Goal: Use online tool/utility: Utilize a website feature to perform a specific function

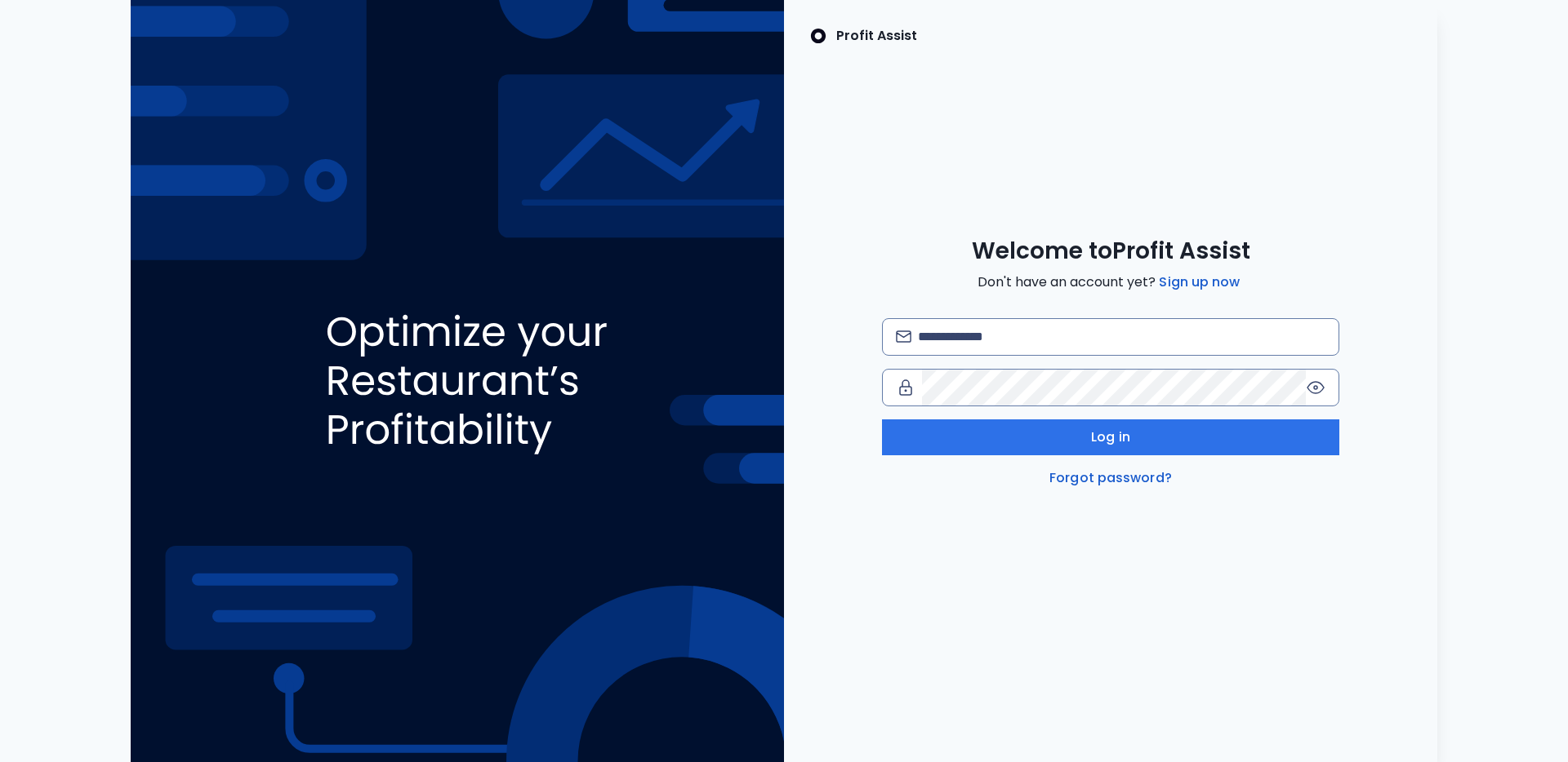
click at [984, 315] on div "Welcome to Profit Assist Don't have an account yet? Sign up now Log in Forgot p…" at bounding box center [1110, 362] width 653 height 251
click at [984, 340] on input "email" at bounding box center [1121, 337] width 407 height 36
type input "**********"
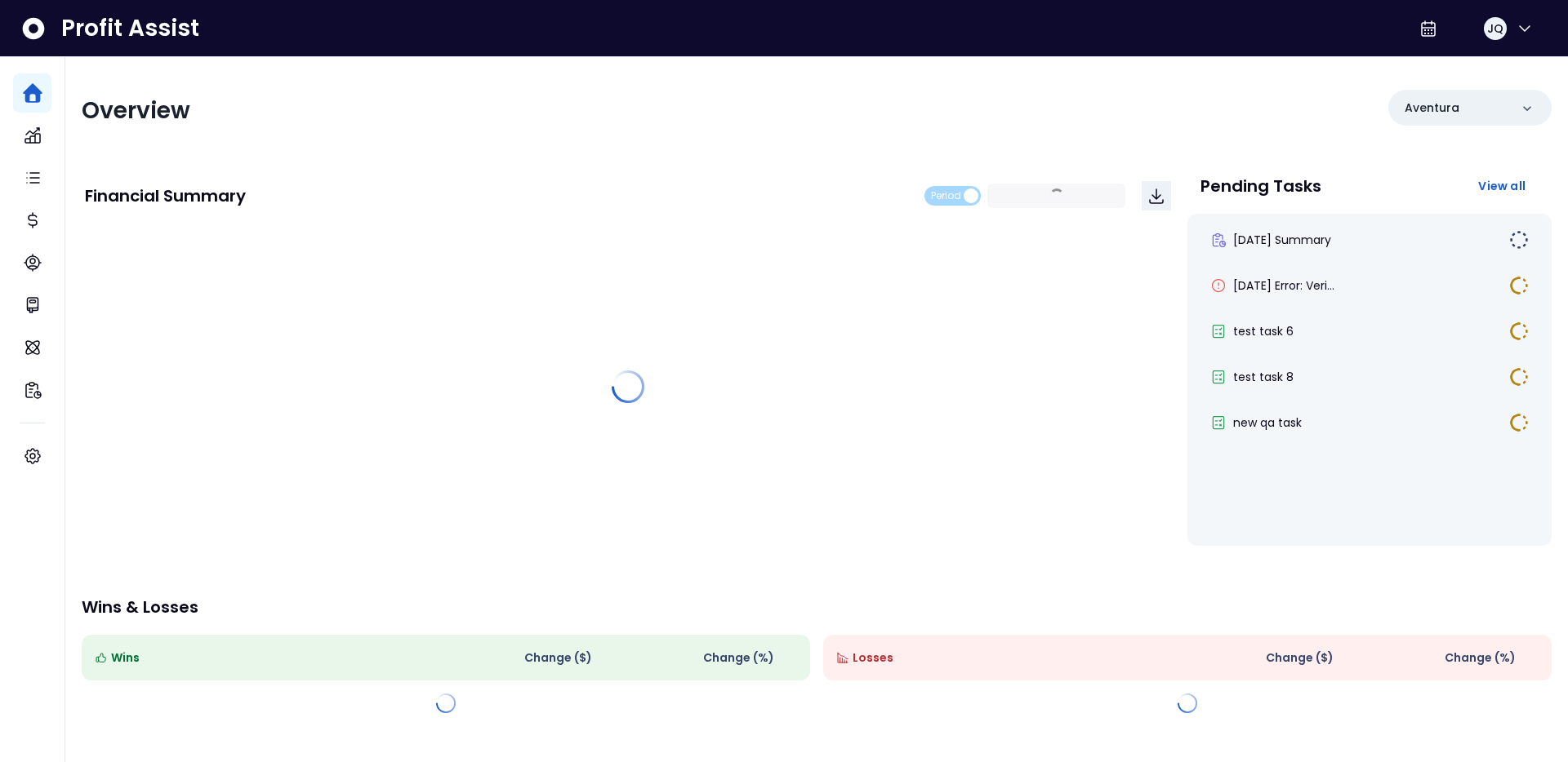
click at [1055, 116] on div "Overview Aventura" at bounding box center [817, 111] width 1470 height 42
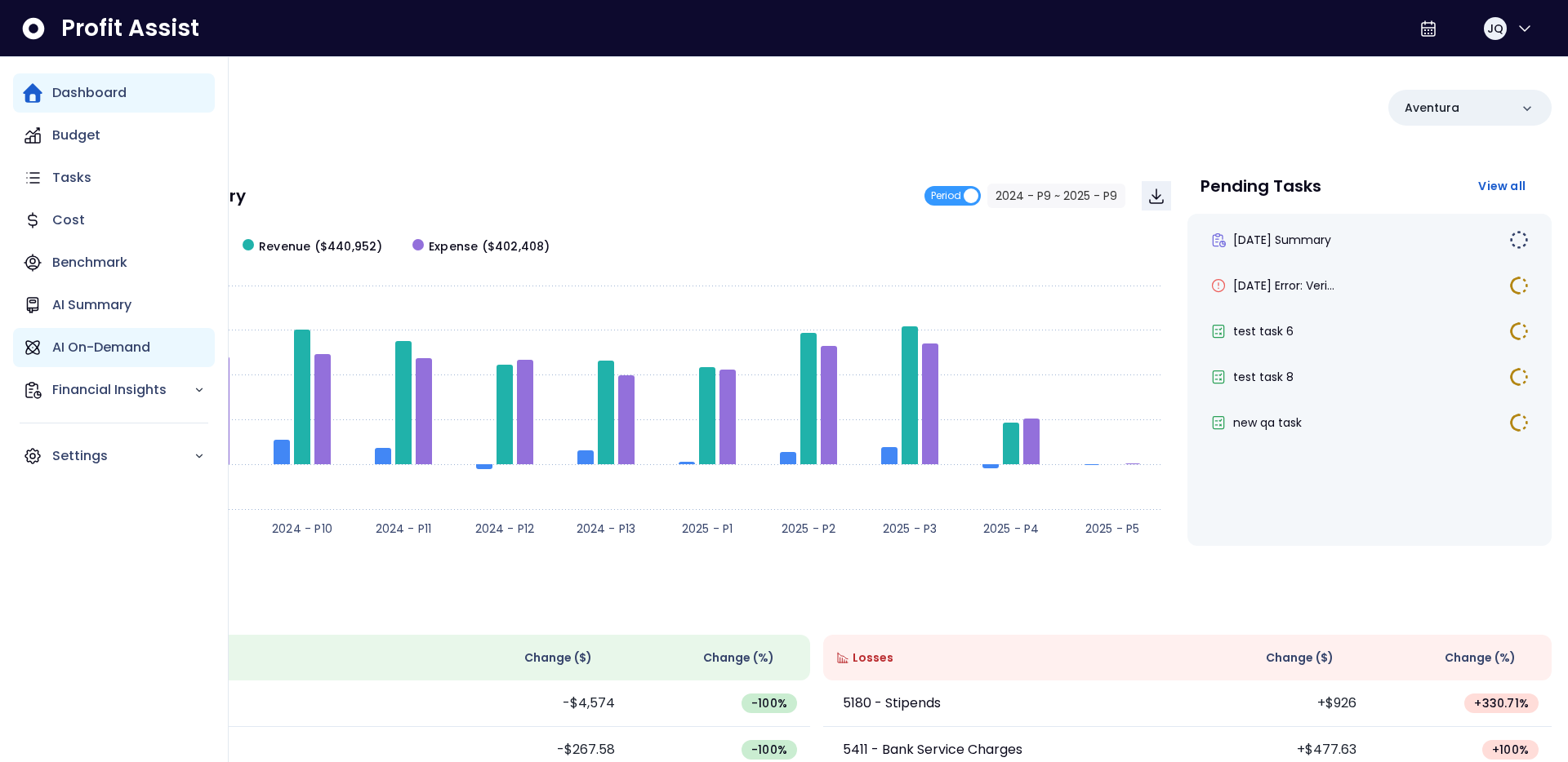
click at [42, 342] on div "AI On-Demand" at bounding box center [114, 348] width 202 height 39
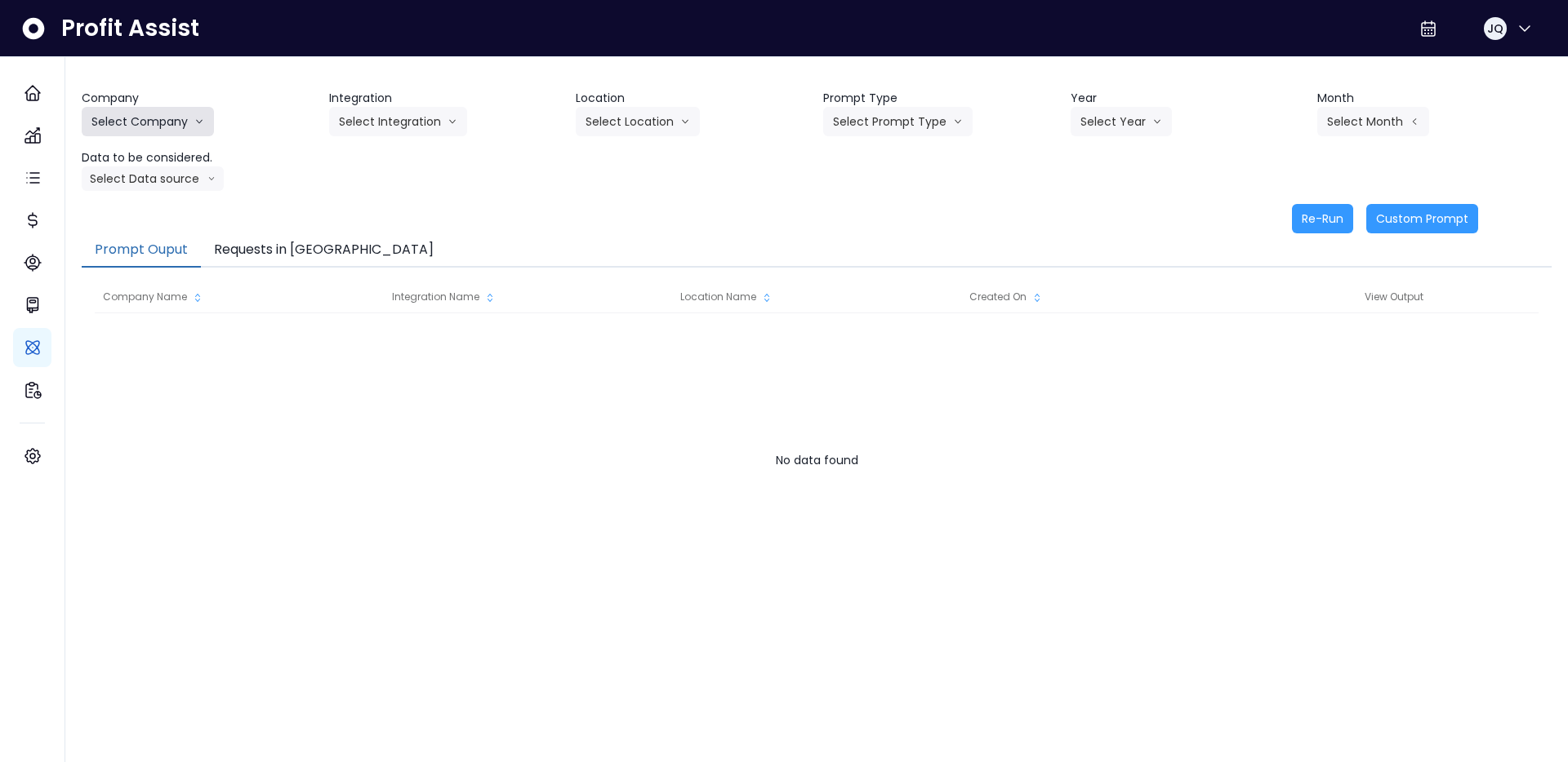
click at [188, 111] on button "Select Company" at bounding box center [148, 122] width 132 height 29
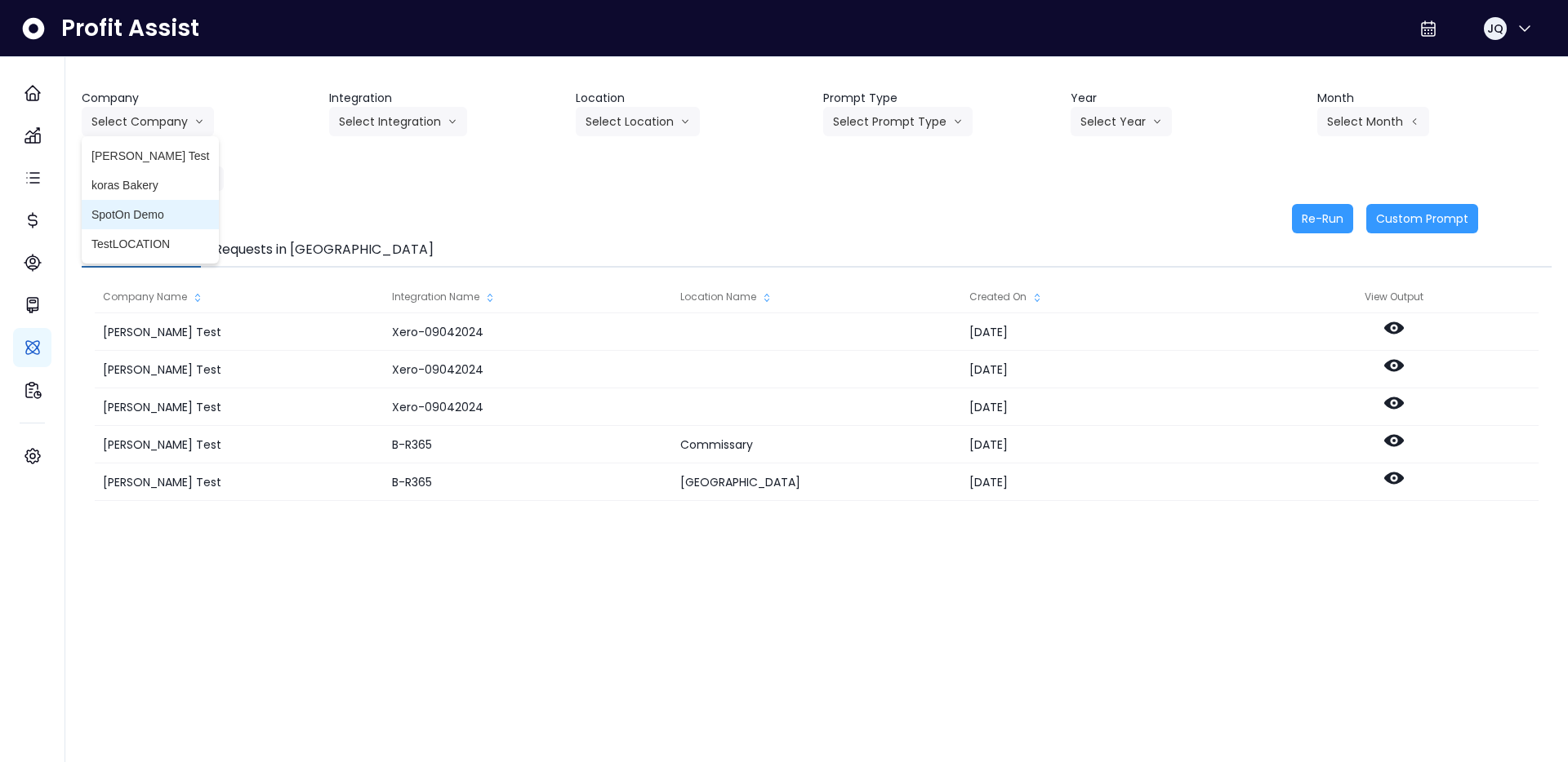
click at [167, 219] on span "SpotOn Demo" at bounding box center [150, 215] width 117 height 17
click at [384, 131] on button "Select Integration" at bounding box center [398, 122] width 138 height 29
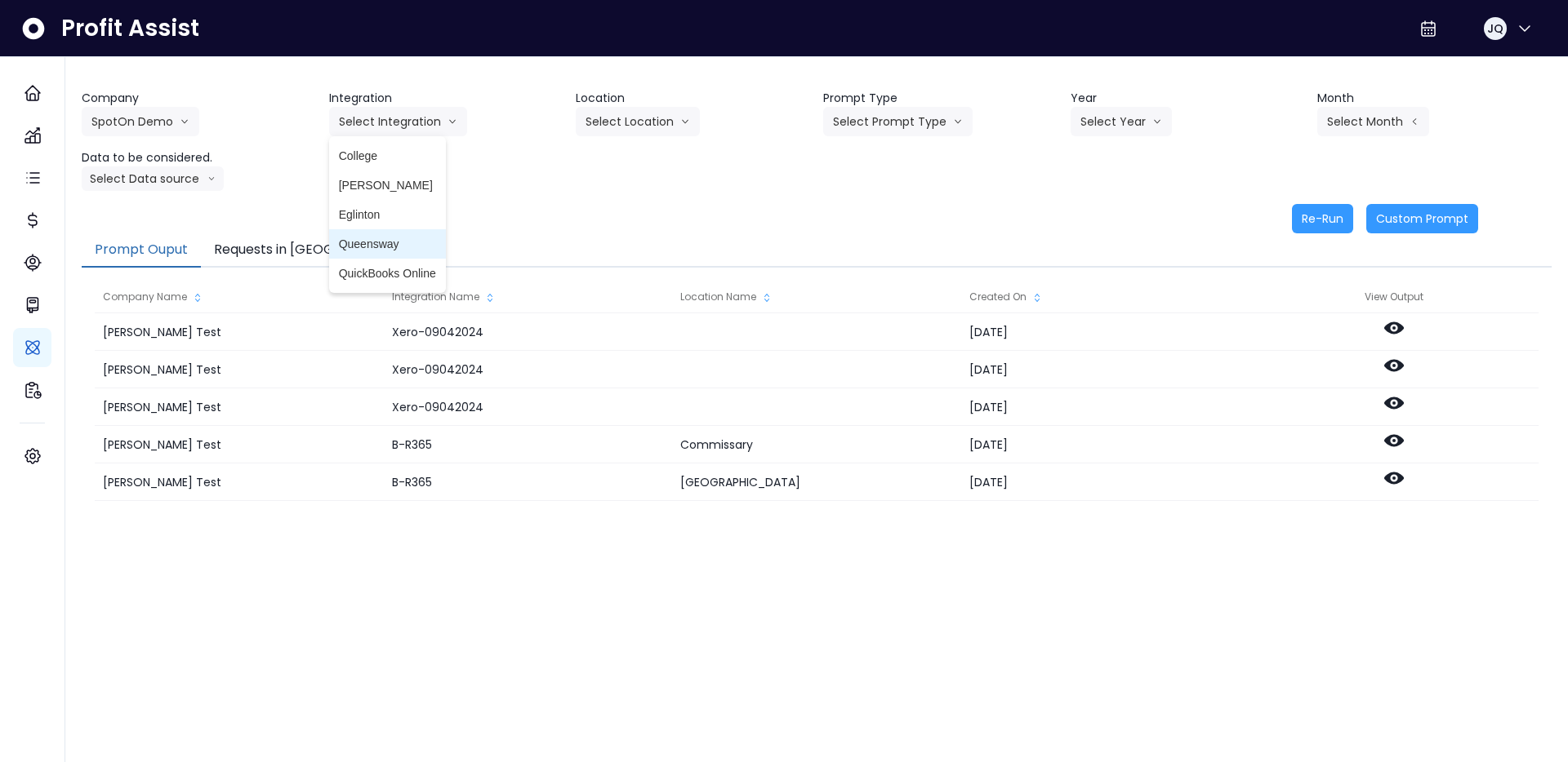
click at [383, 242] on span "Queensway" at bounding box center [387, 244] width 97 height 17
click at [650, 124] on button "Select Location" at bounding box center [637, 122] width 124 height 29
click at [650, 149] on span "All Locations" at bounding box center [617, 156] width 64 height 17
click at [877, 133] on button "Select Prompt Type" at bounding box center [897, 122] width 150 height 29
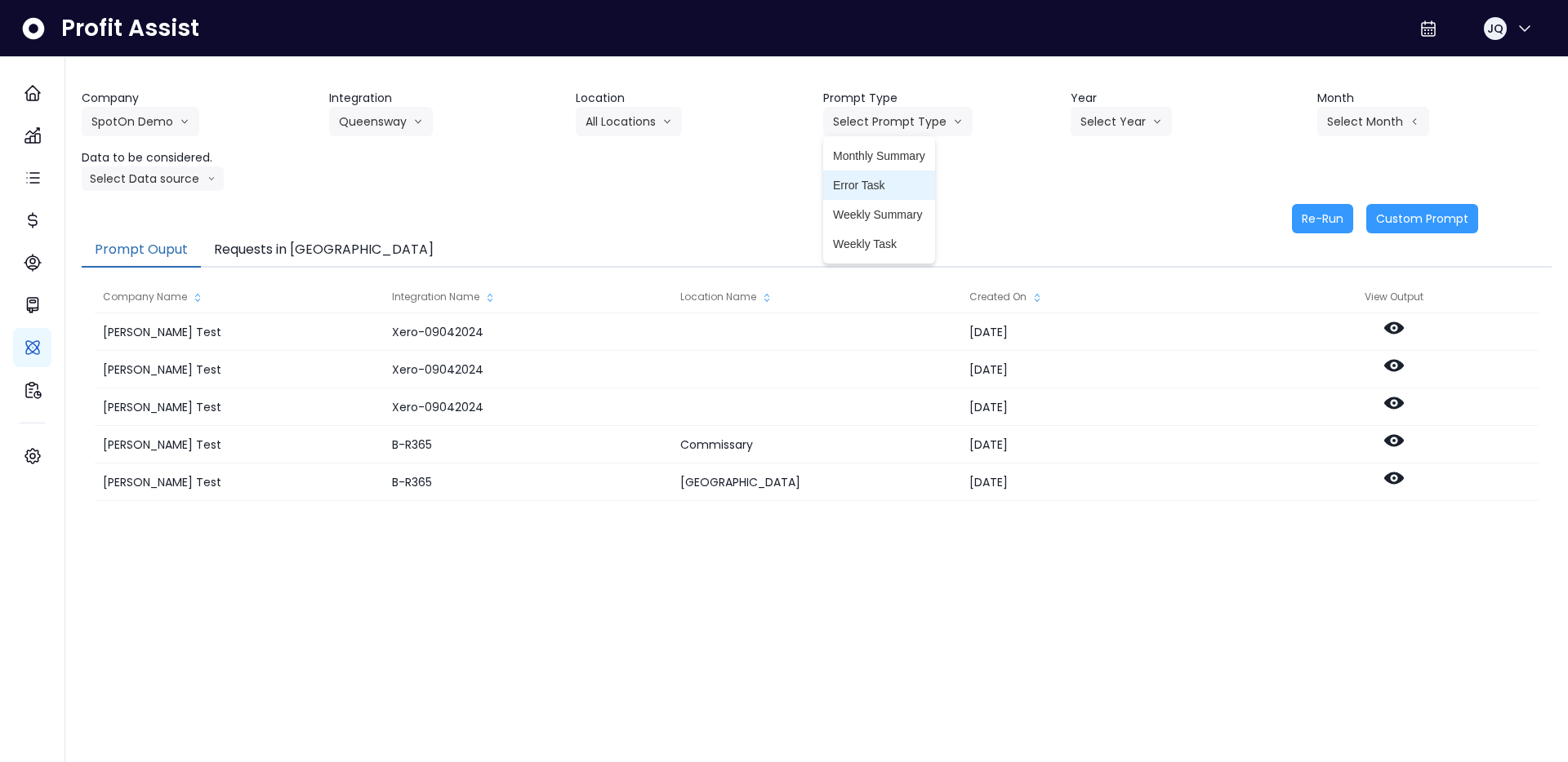
click at [867, 186] on span "Error Task" at bounding box center [879, 185] width 93 height 17
click at [1130, 123] on button "Select Year" at bounding box center [1121, 122] width 101 height 29
click at [1095, 217] on span "2025" at bounding box center [1094, 215] width 26 height 17
click at [1375, 108] on button "Select Month" at bounding box center [1373, 122] width 112 height 29
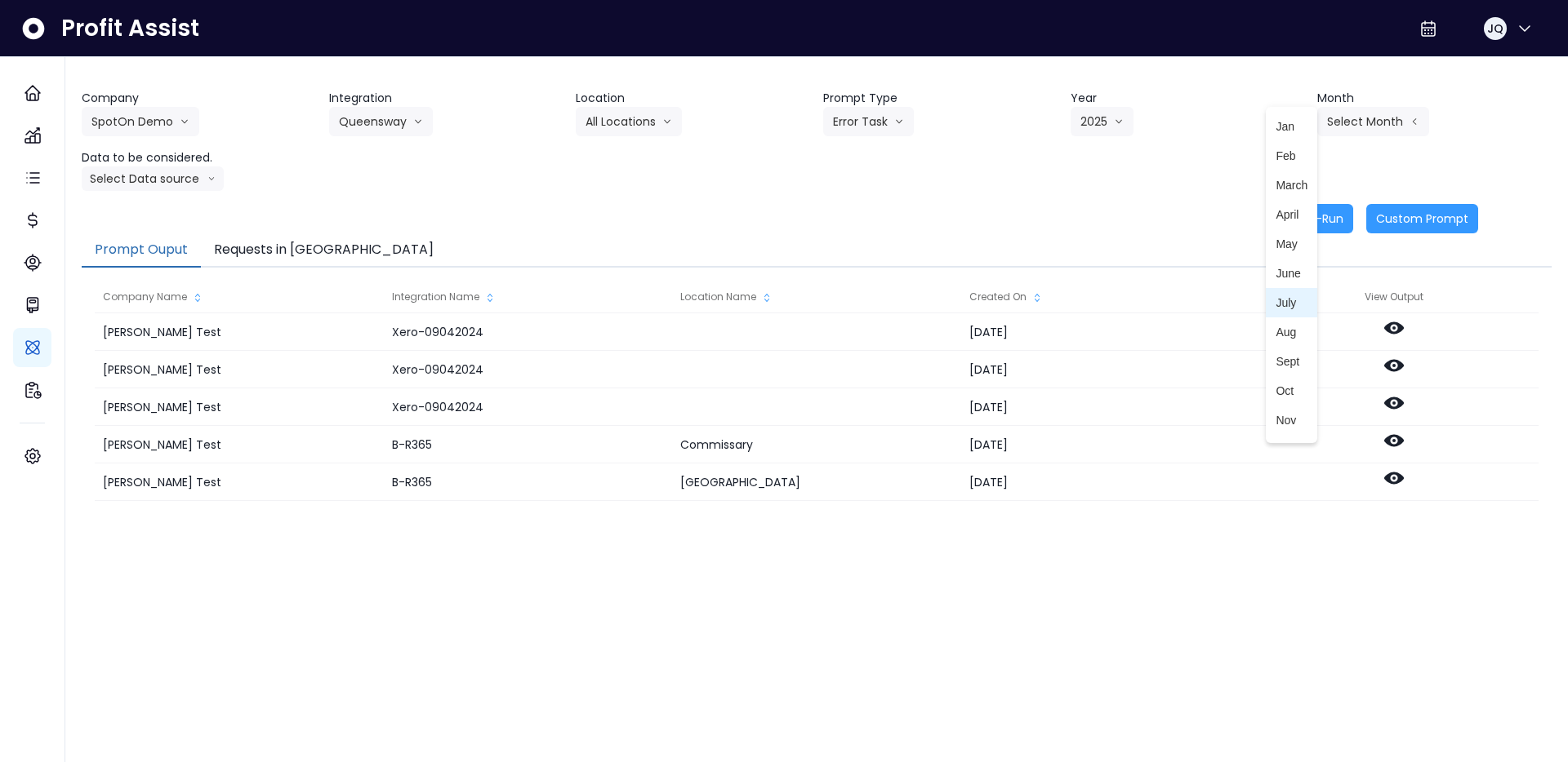
click at [1300, 305] on span "July" at bounding box center [1291, 303] width 32 height 17
click at [179, 181] on button "Select Data source" at bounding box center [152, 179] width 142 height 25
click at [189, 212] on span "Comparison overtime" at bounding box center [146, 211] width 108 height 17
click at [703, 197] on div "Company SpotOn Demo Hardik Test koras Bakery SpotOn Demo TestLOCATION Integrati…" at bounding box center [817, 161] width 1470 height 144
click at [1324, 213] on button "Re-Run" at bounding box center [1322, 219] width 61 height 29
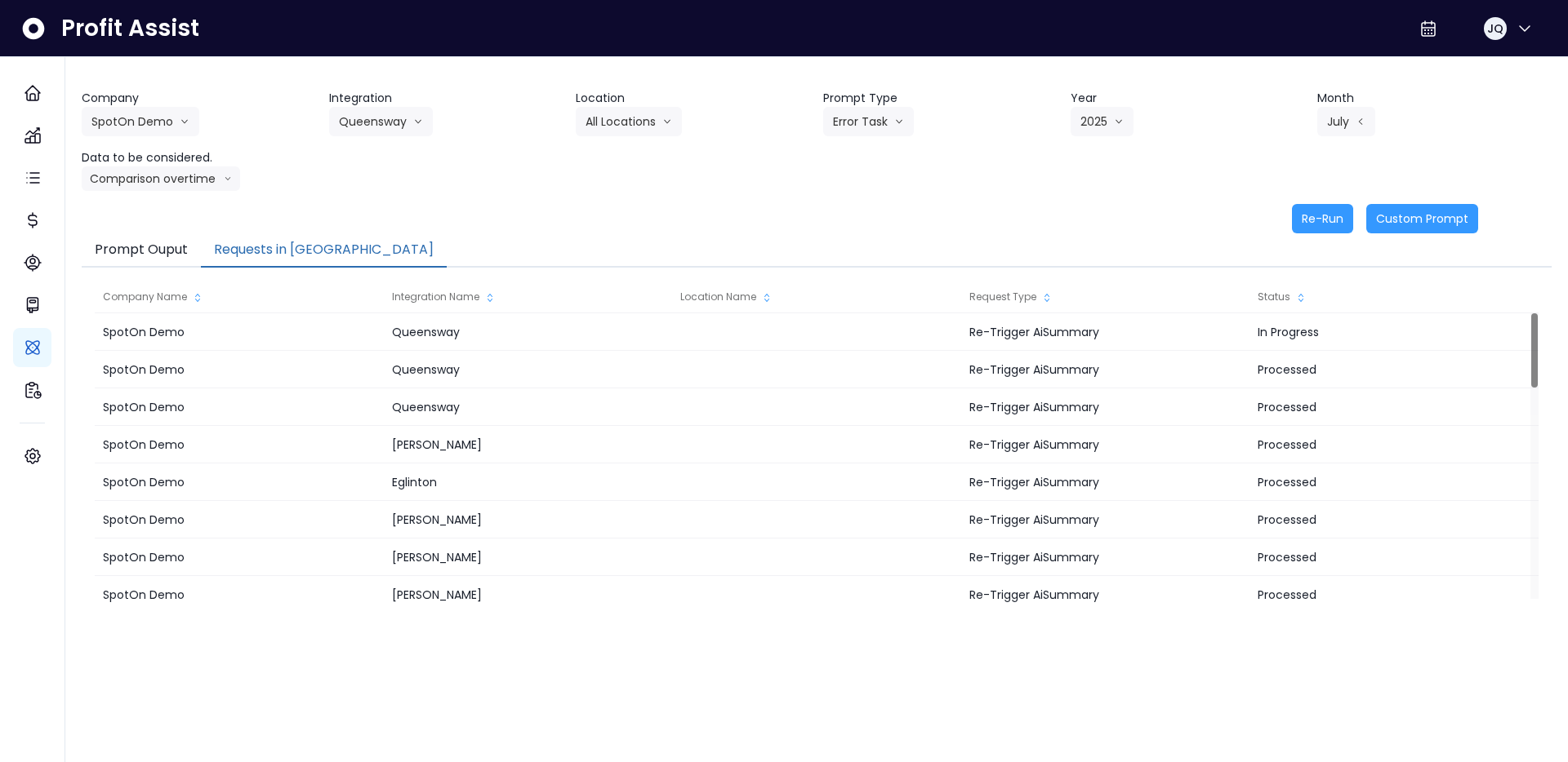
click at [229, 260] on button "Requests in [GEOGRAPHIC_DATA]" at bounding box center [324, 250] width 246 height 34
click at [345, 212] on div "Re-Run Custom Prompt" at bounding box center [780, 219] width 1396 height 29
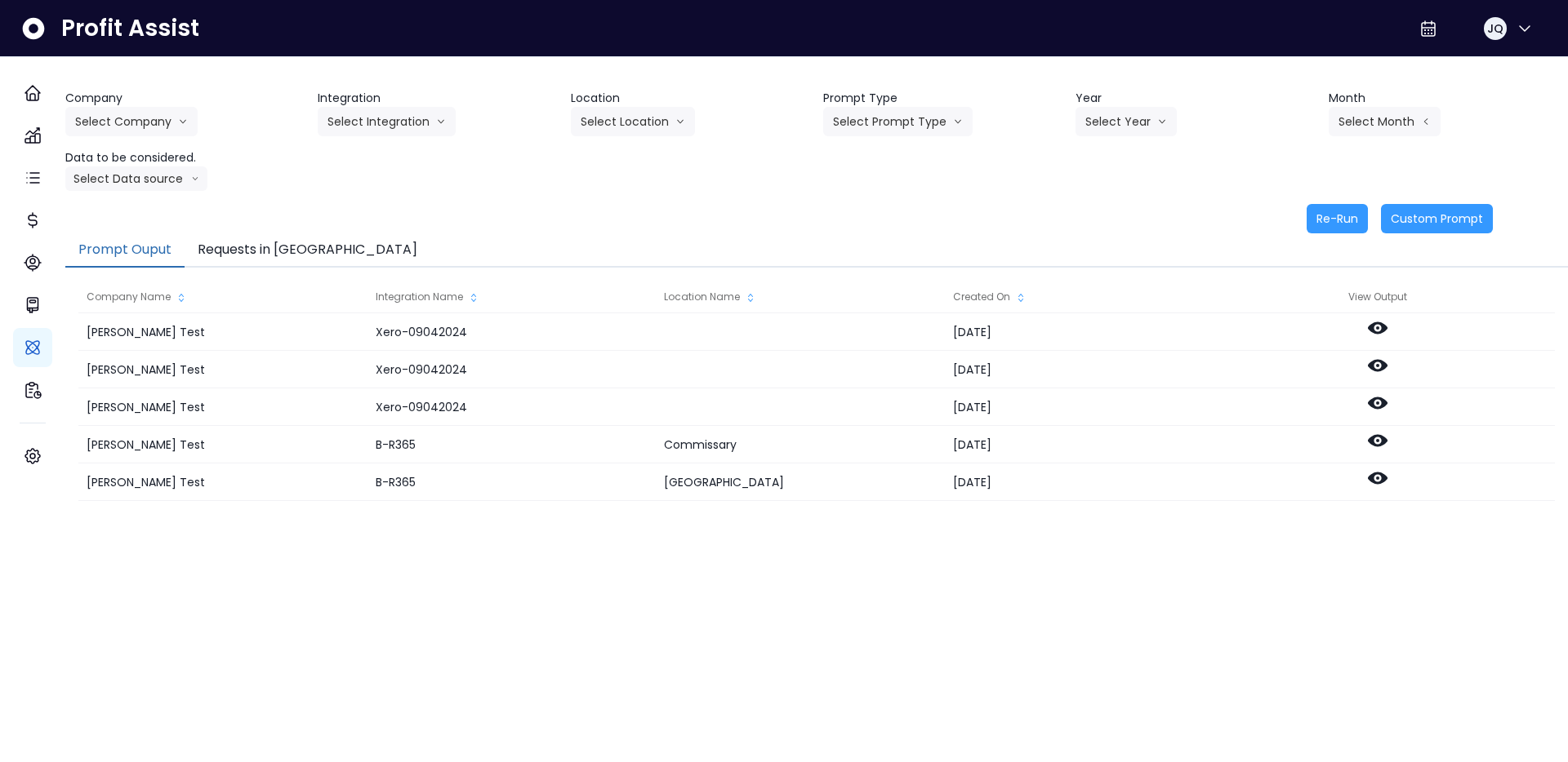
click at [167, 257] on button "Prompt Ouput" at bounding box center [125, 250] width 119 height 34
click at [150, 121] on button "Select Company" at bounding box center [131, 122] width 132 height 29
click at [143, 211] on span "SpotOn Demo" at bounding box center [134, 215] width 117 height 17
click at [955, 203] on div "Company SpotOn Demo Hardik Test koras Bakery SpotOn Demo TestLOCATION Integrati…" at bounding box center [817, 161] width 1503 height 144
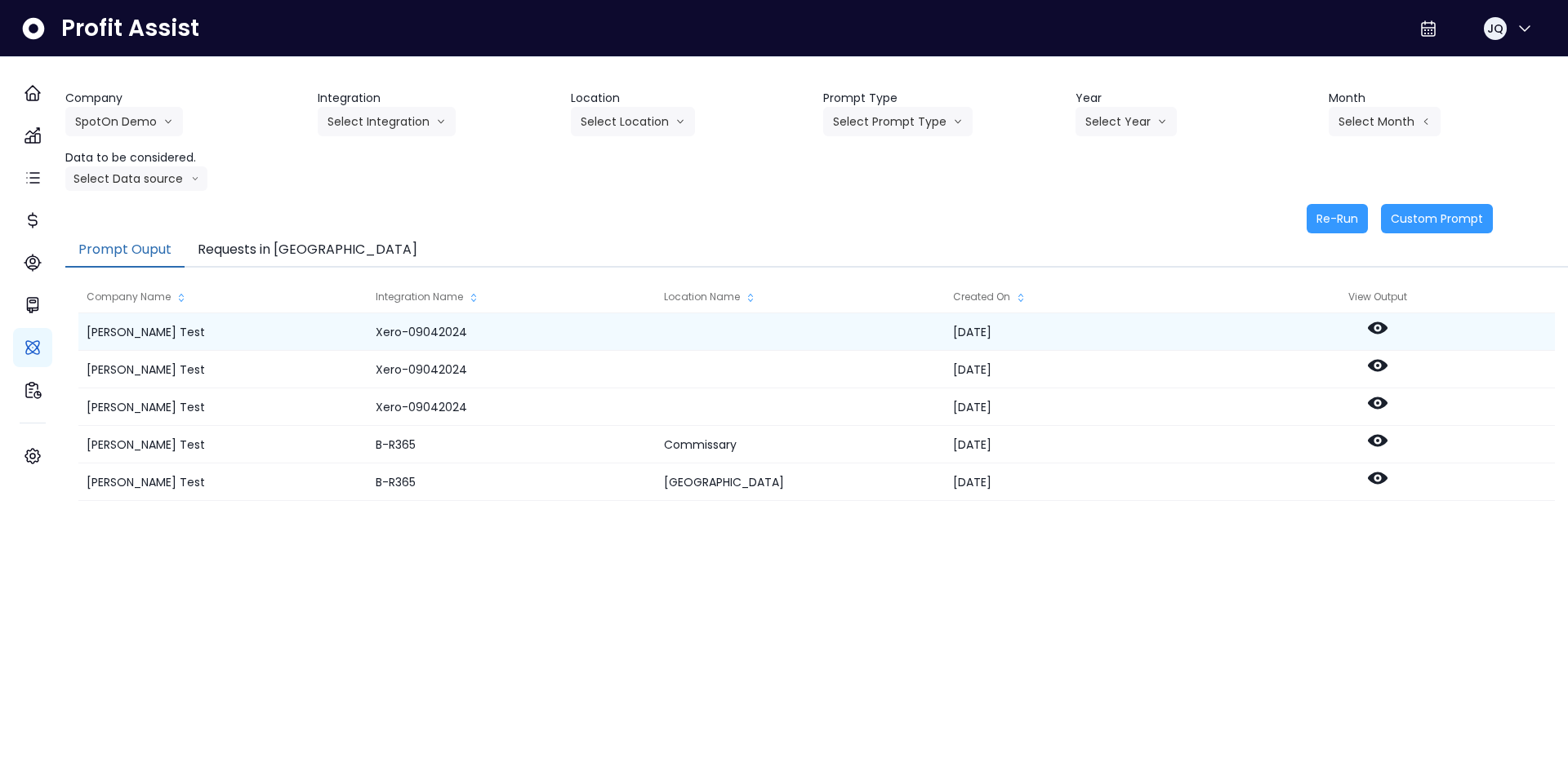
click at [1387, 326] on icon at bounding box center [1377, 327] width 19 height 19
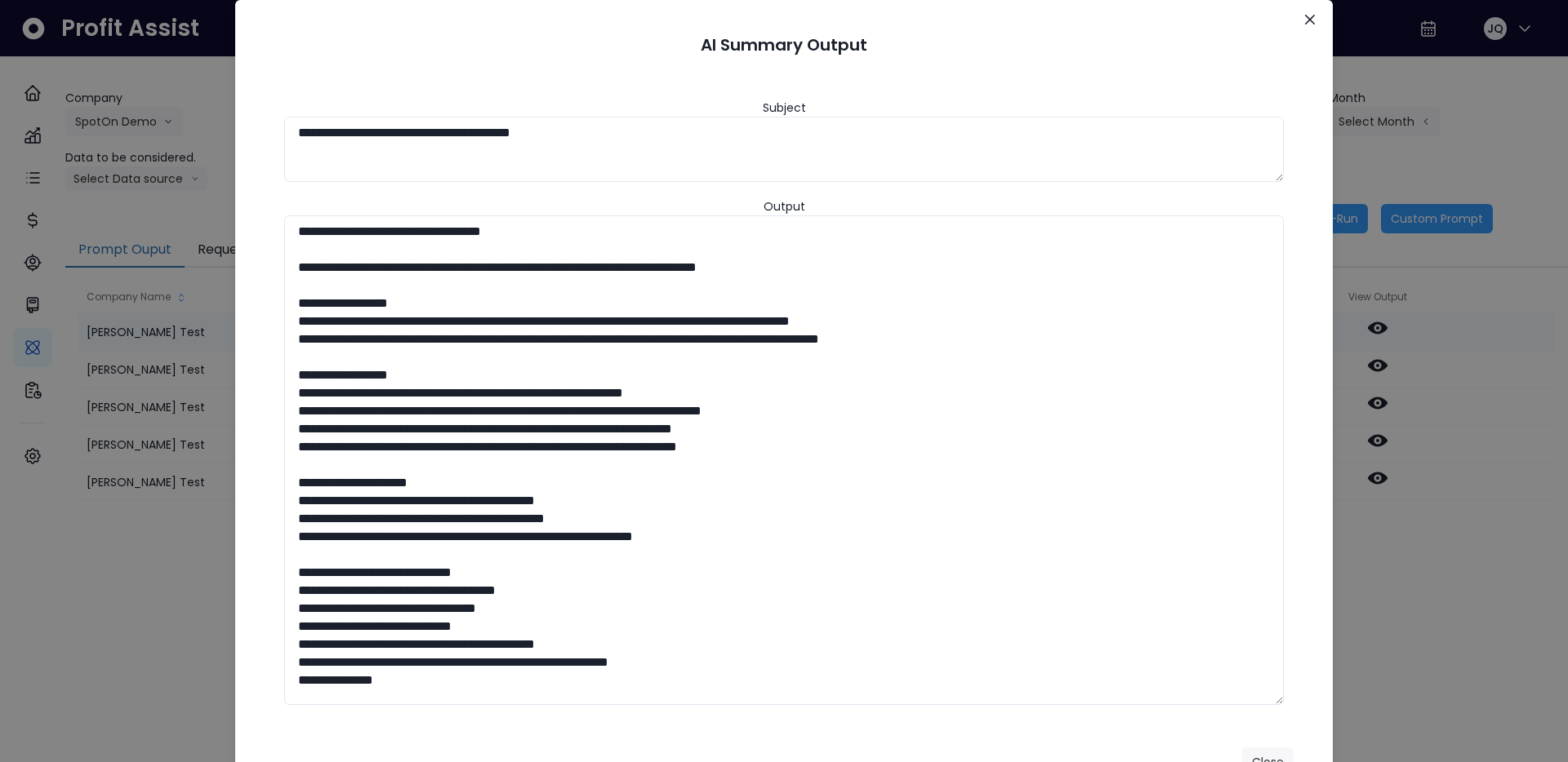
click at [1394, 326] on div "**********" at bounding box center [784, 381] width 1568 height 762
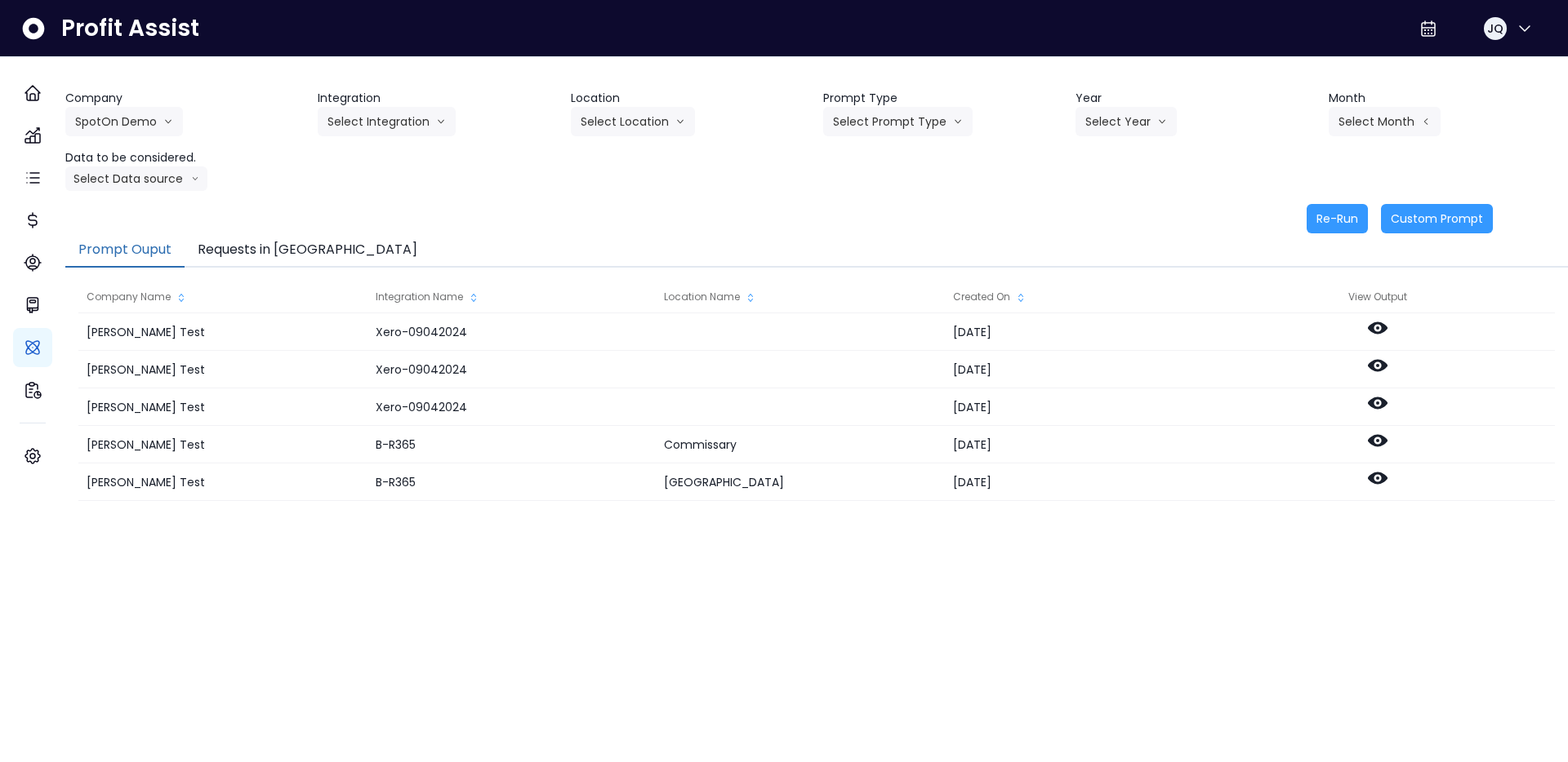
click at [272, 250] on button "Requests in [GEOGRAPHIC_DATA]" at bounding box center [307, 250] width 246 height 34
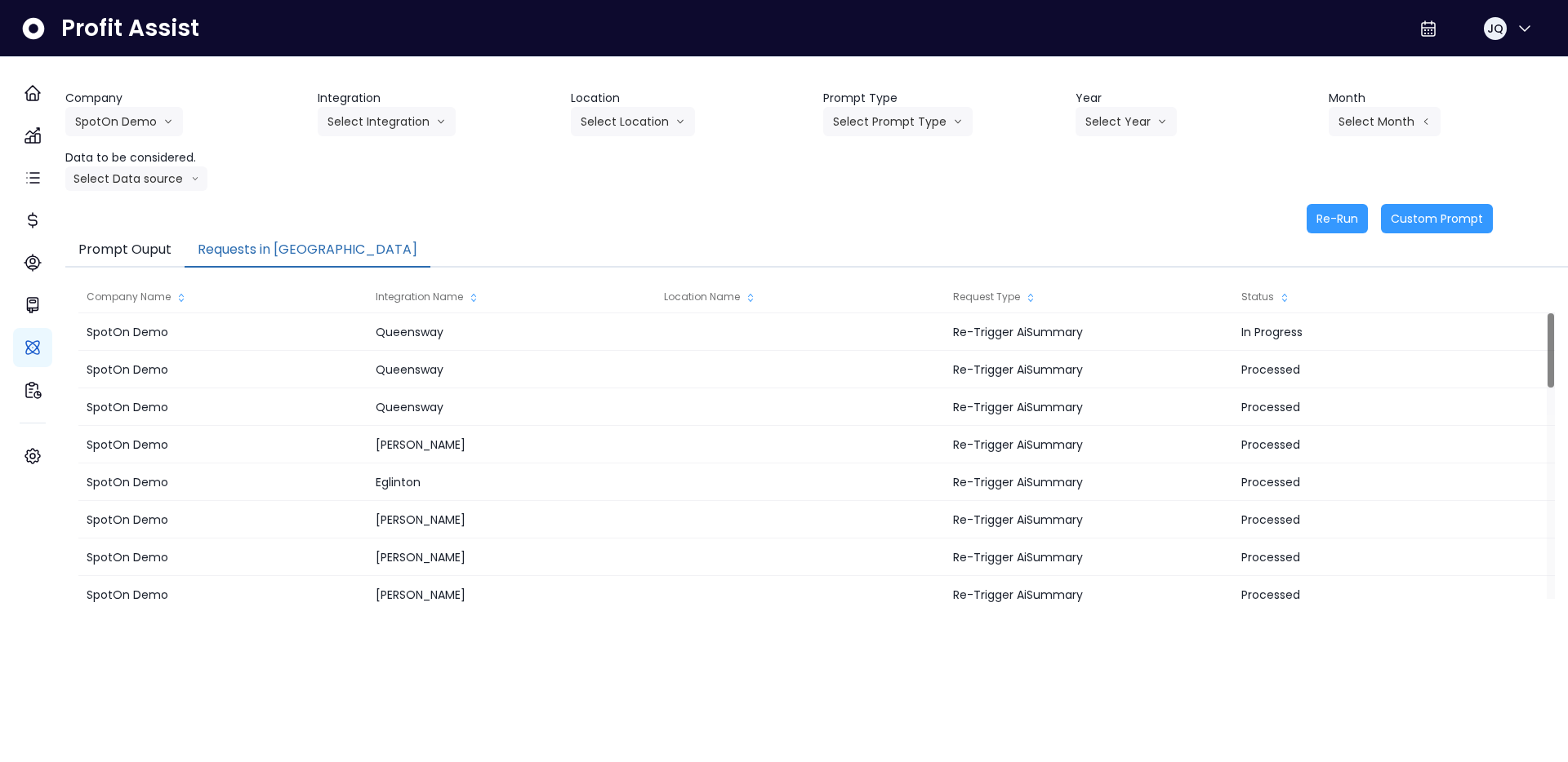
click at [157, 247] on button "Prompt Ouput" at bounding box center [125, 250] width 119 height 34
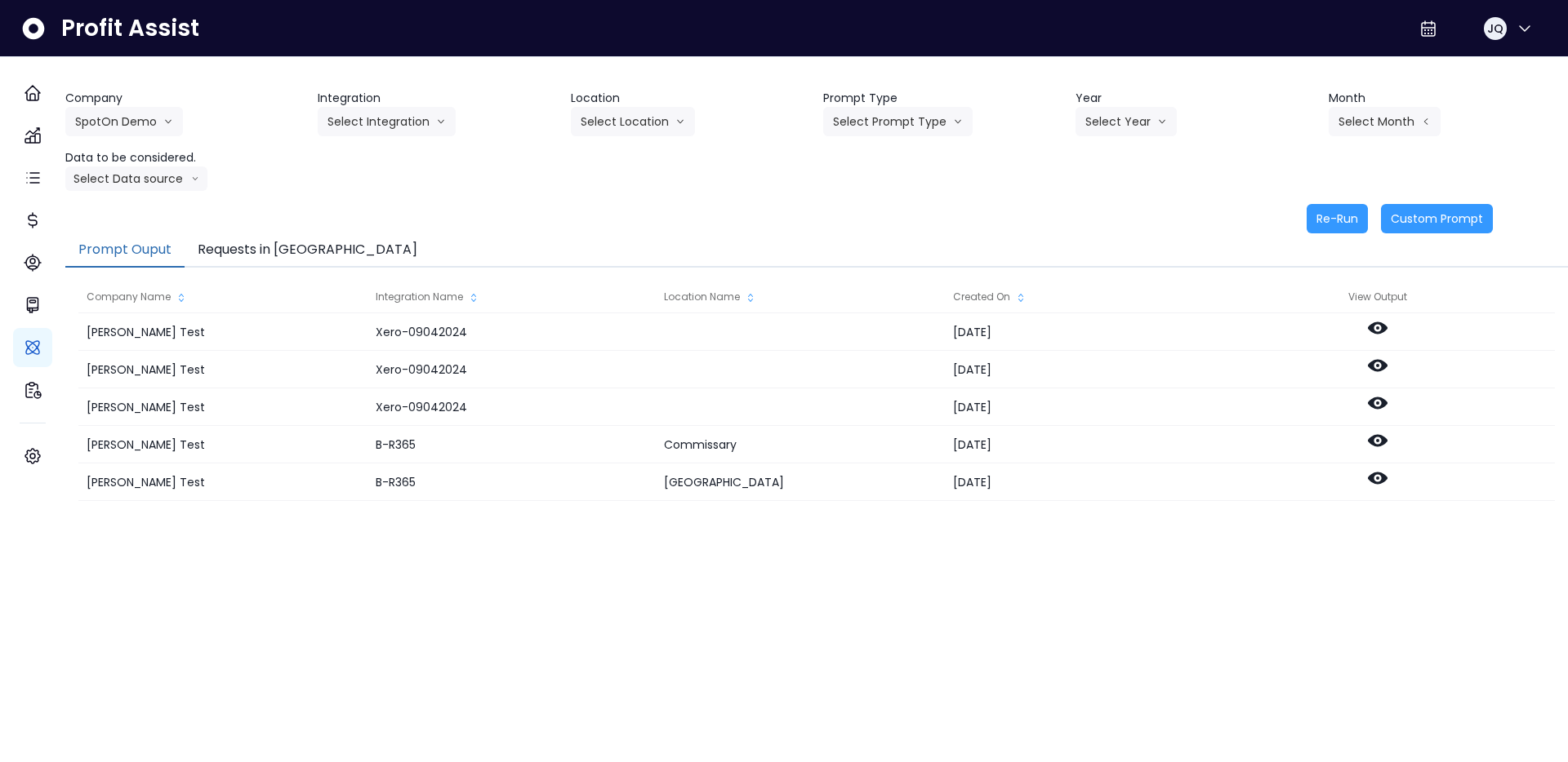
click at [240, 247] on button "Requests in [GEOGRAPHIC_DATA]" at bounding box center [307, 250] width 246 height 34
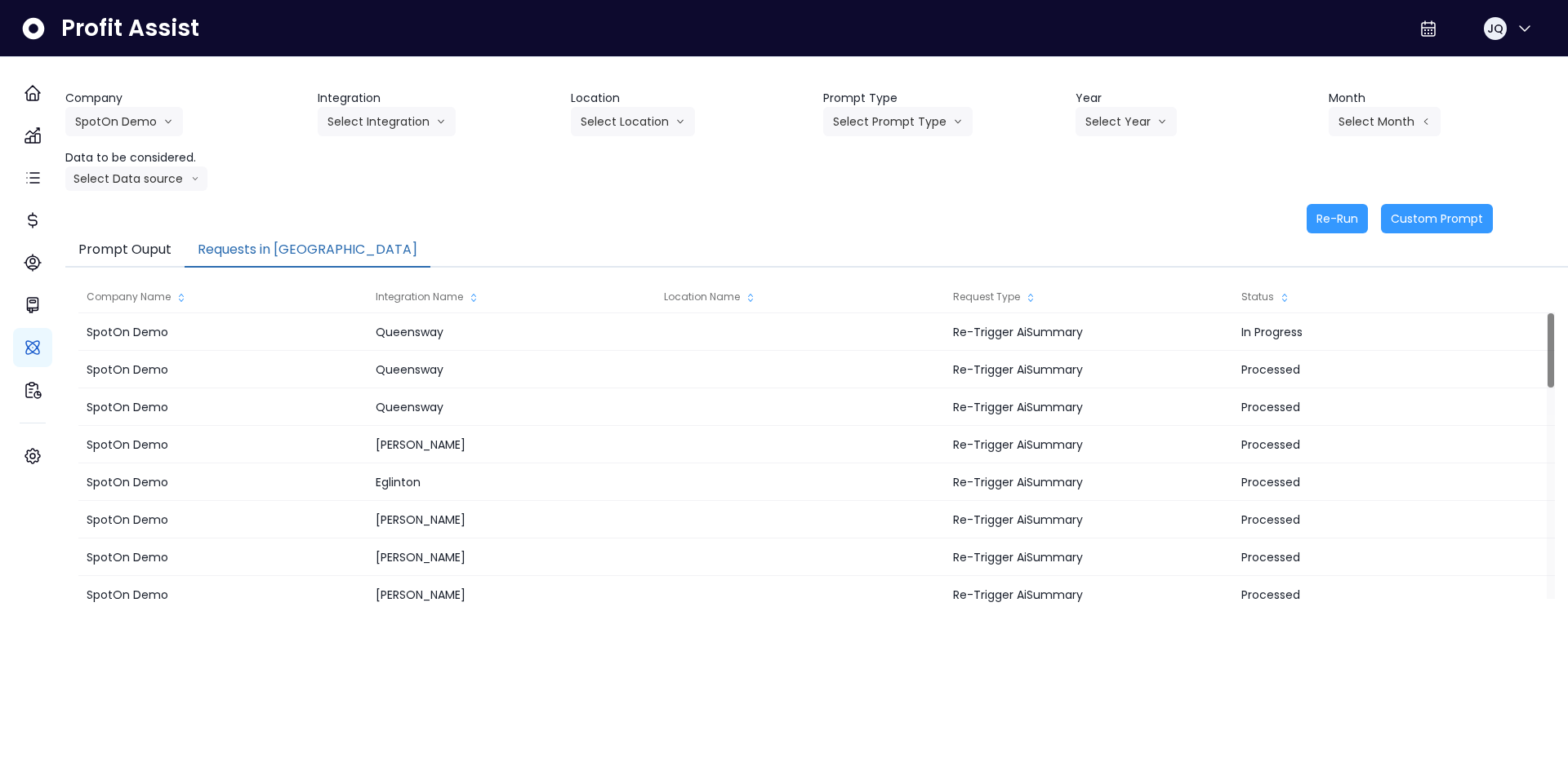
click at [184, 248] on button "Prompt Ouput" at bounding box center [125, 250] width 119 height 34
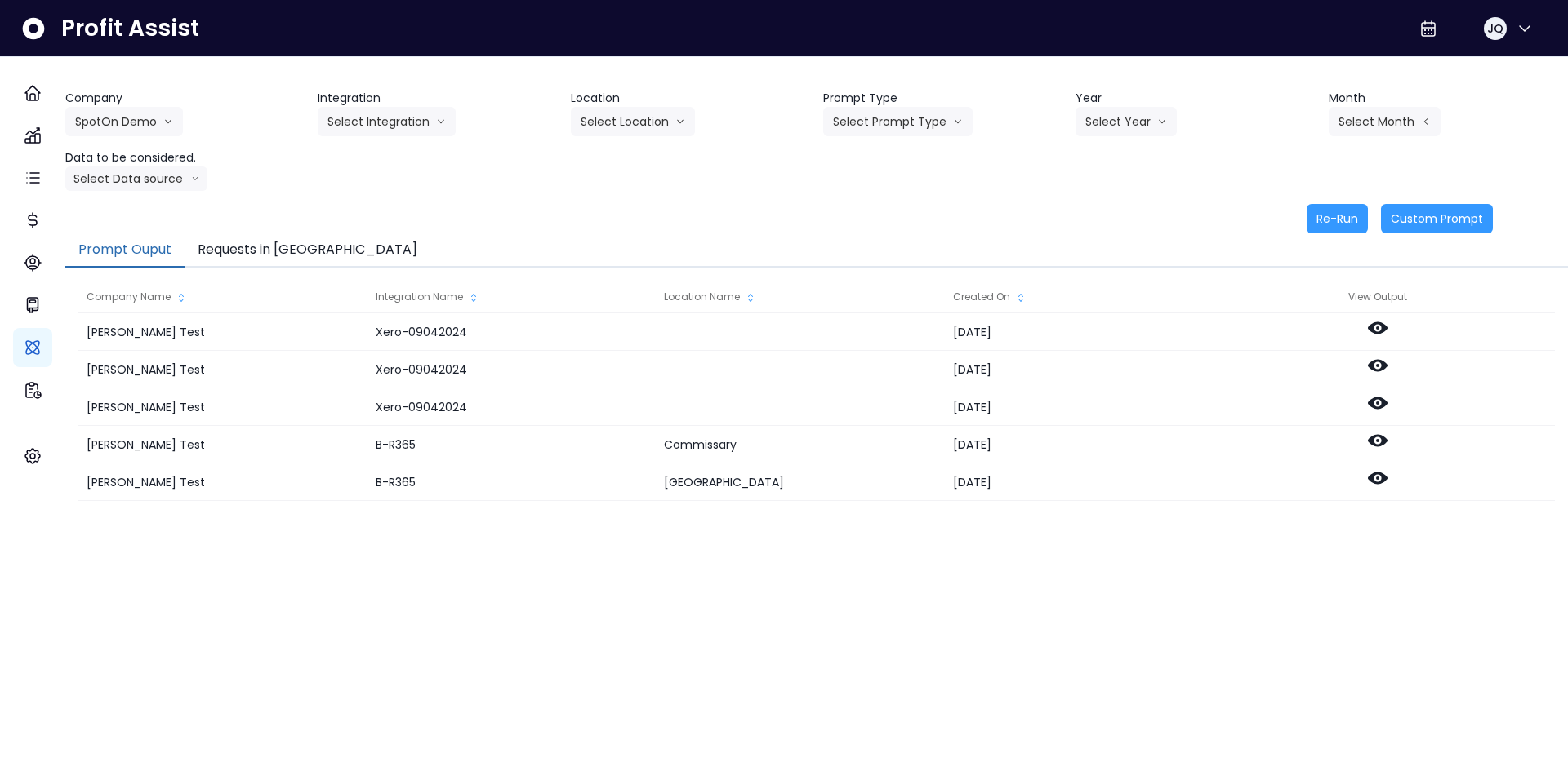
click at [389, 200] on div "Company SpotOn Demo Hardik Test koras Bakery SpotOn Demo TestLOCATION Integrati…" at bounding box center [817, 161] width 1503 height 144
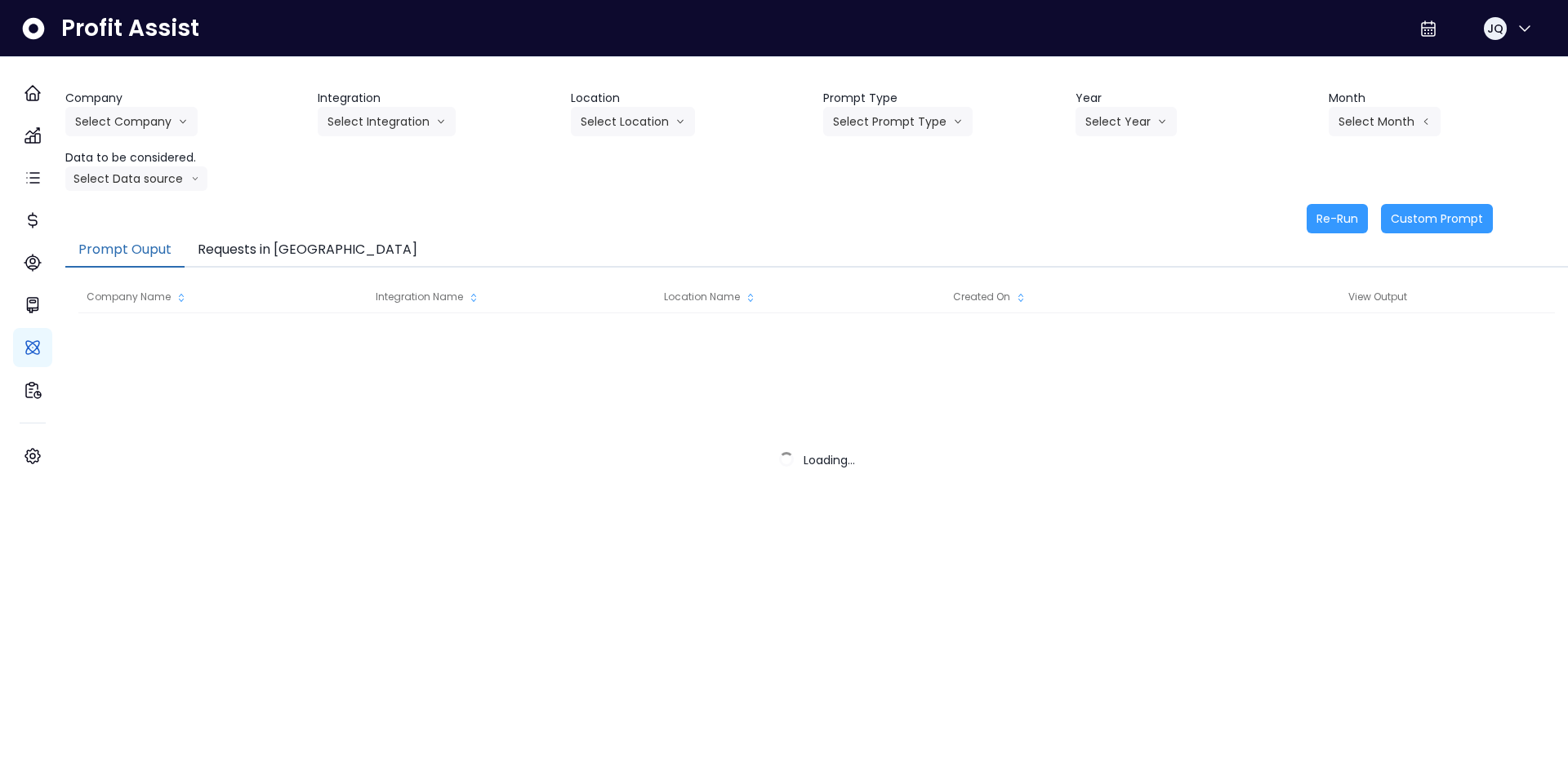
click at [430, 210] on div "Re-Run Custom Prompt" at bounding box center [779, 219] width 1428 height 29
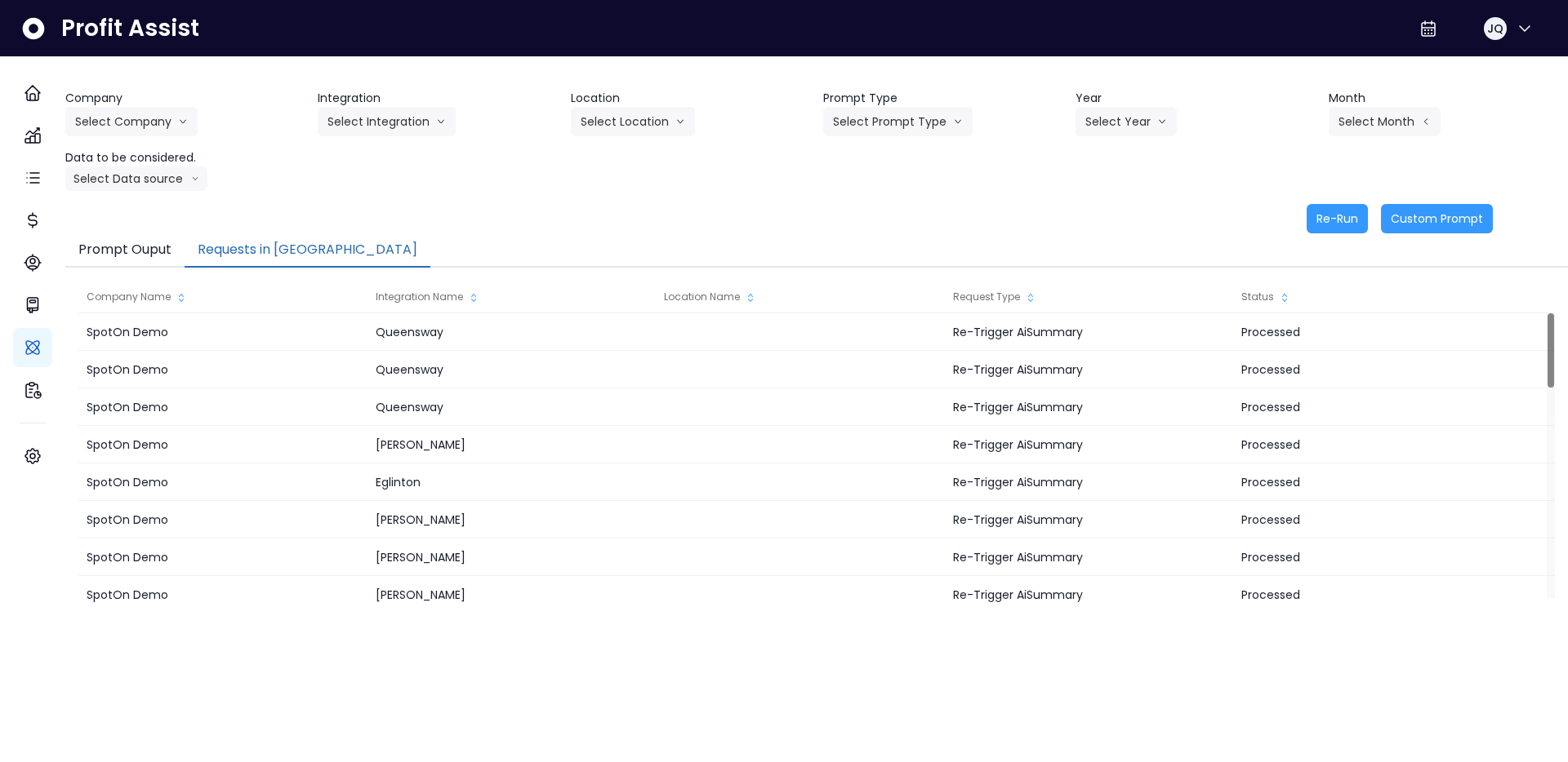
click at [258, 248] on button "Requests in [GEOGRAPHIC_DATA]" at bounding box center [307, 250] width 246 height 34
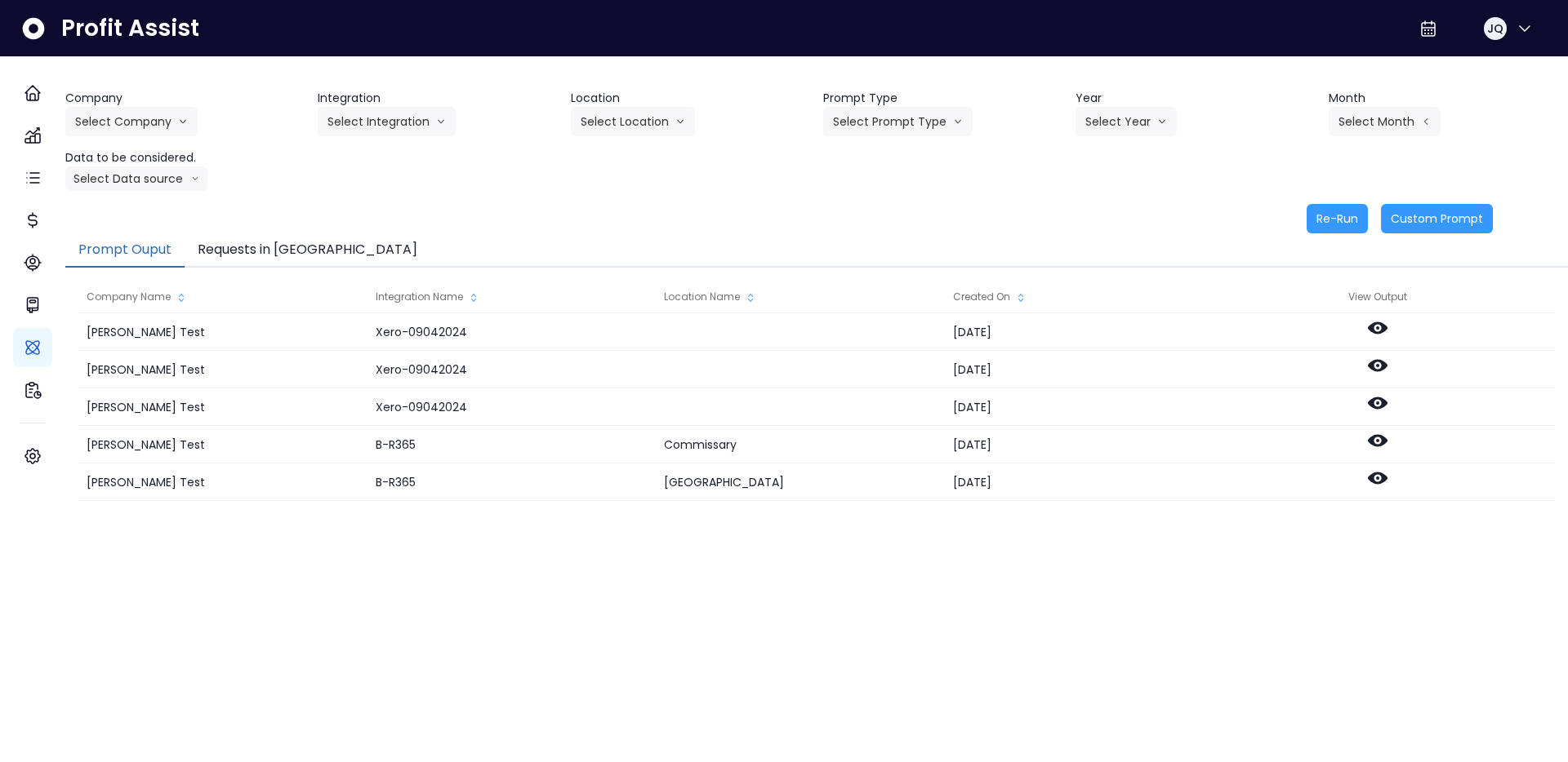
click at [650, 217] on div "Re-Run Custom Prompt" at bounding box center [779, 219] width 1428 height 29
click at [115, 117] on button "Select Company" at bounding box center [131, 122] width 132 height 29
click at [145, 218] on span "SpotOn Demo" at bounding box center [134, 215] width 117 height 17
click at [401, 123] on button "Select Integration" at bounding box center [386, 122] width 138 height 29
click at [401, 165] on li "College" at bounding box center [375, 156] width 117 height 29
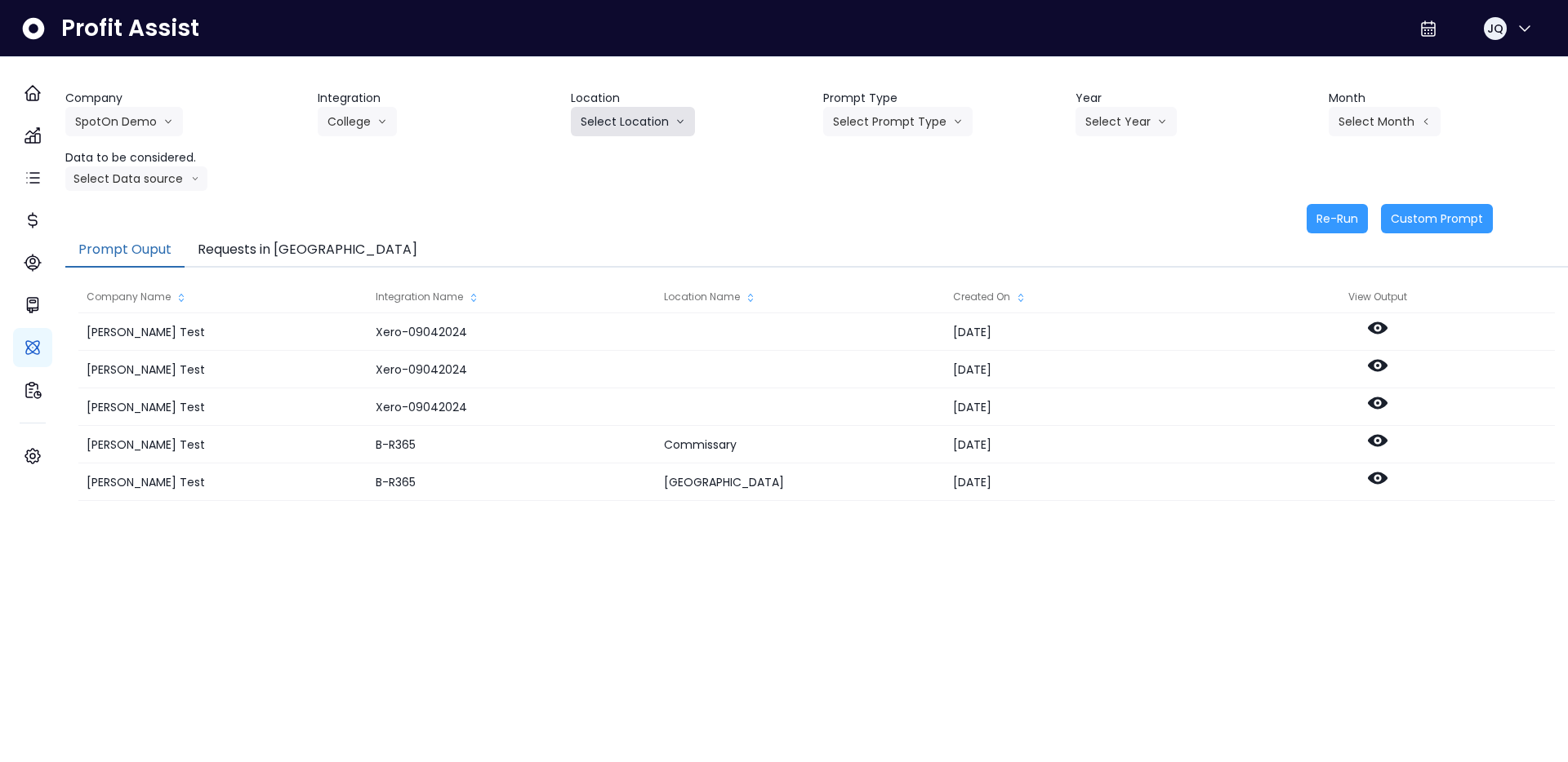
click at [652, 122] on button "Select Location" at bounding box center [632, 122] width 124 height 29
click at [645, 163] on span "All Locations" at bounding box center [613, 156] width 64 height 17
click at [890, 118] on button "Select Prompt Type" at bounding box center [897, 122] width 150 height 29
click at [906, 185] on span "Error Task" at bounding box center [879, 185] width 93 height 17
click at [1092, 116] on button "Select Year" at bounding box center [1126, 122] width 101 height 29
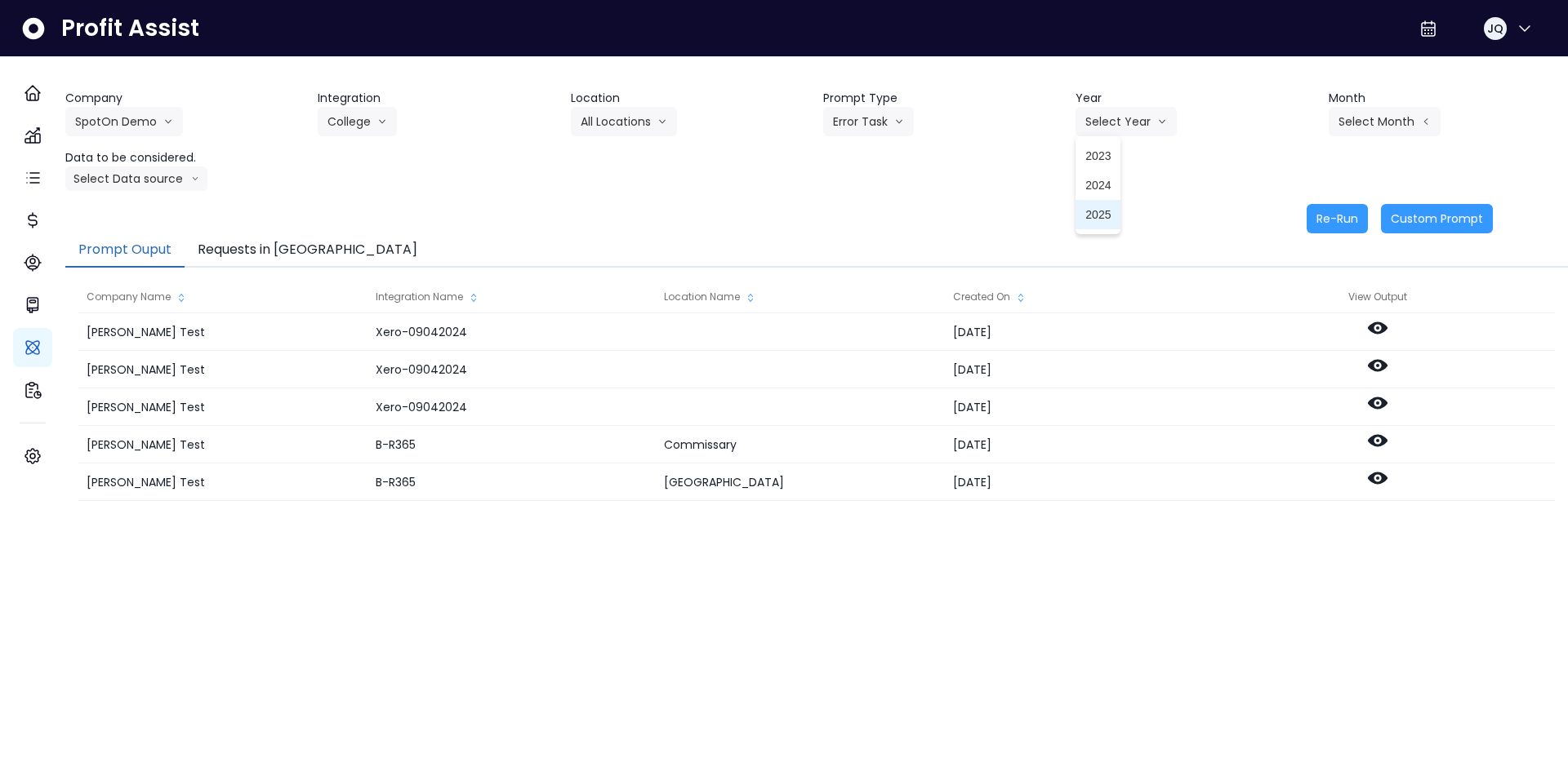
click at [1095, 223] on li "2025" at bounding box center [1097, 215] width 45 height 29
click at [1368, 117] on button "Select Month" at bounding box center [1385, 122] width 112 height 29
click at [1303, 279] on span "June" at bounding box center [1303, 273] width 32 height 17
click at [1187, 228] on div "Re-Run Custom Prompt" at bounding box center [779, 219] width 1428 height 29
click at [172, 167] on button "Select Data source" at bounding box center [136, 179] width 142 height 25
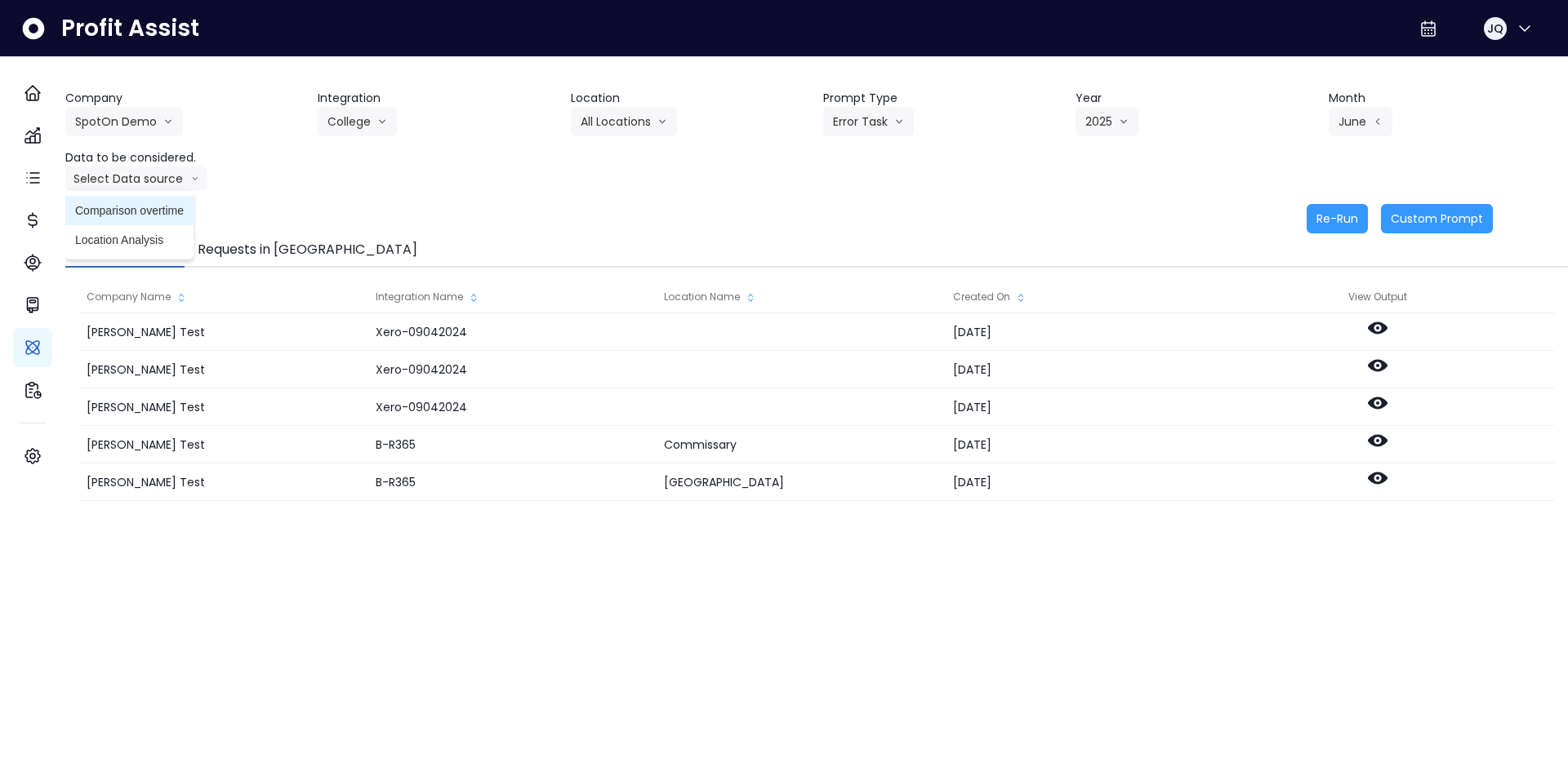
click at [154, 212] on span "Comparison overtime" at bounding box center [129, 211] width 108 height 17
click at [1155, 194] on div "Company SpotOn Demo Hardik Test koras Bakery SpotOn Demo TestLOCATION Integrati…" at bounding box center [817, 161] width 1503 height 144
click at [1326, 219] on button "Re-Run" at bounding box center [1337, 219] width 61 height 29
click at [226, 247] on button "Requests in [GEOGRAPHIC_DATA]" at bounding box center [307, 250] width 246 height 34
click at [288, 251] on button "Requests in [GEOGRAPHIC_DATA]" at bounding box center [307, 250] width 246 height 34
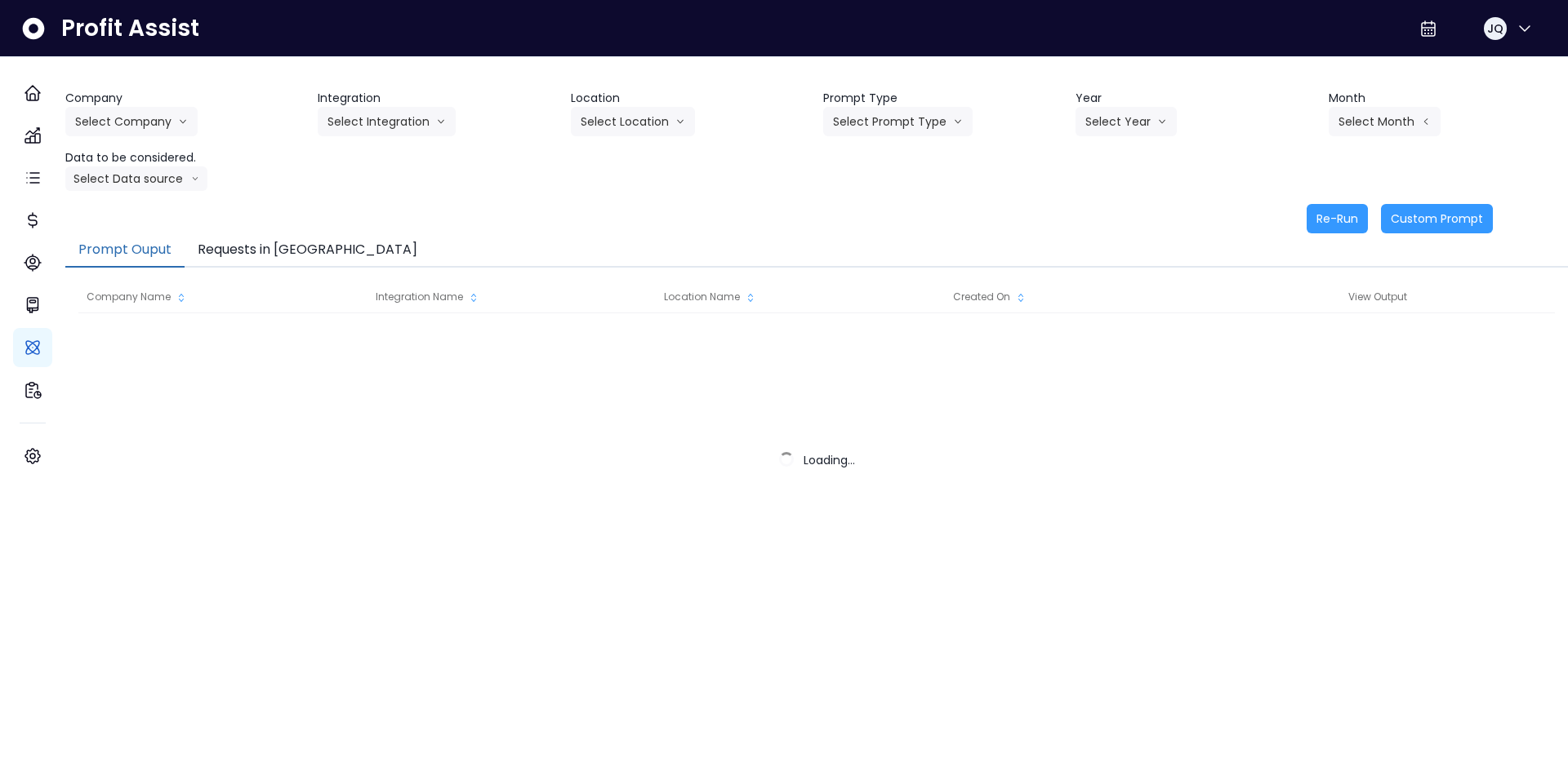
click at [248, 260] on button "Requests in [GEOGRAPHIC_DATA]" at bounding box center [307, 250] width 246 height 34
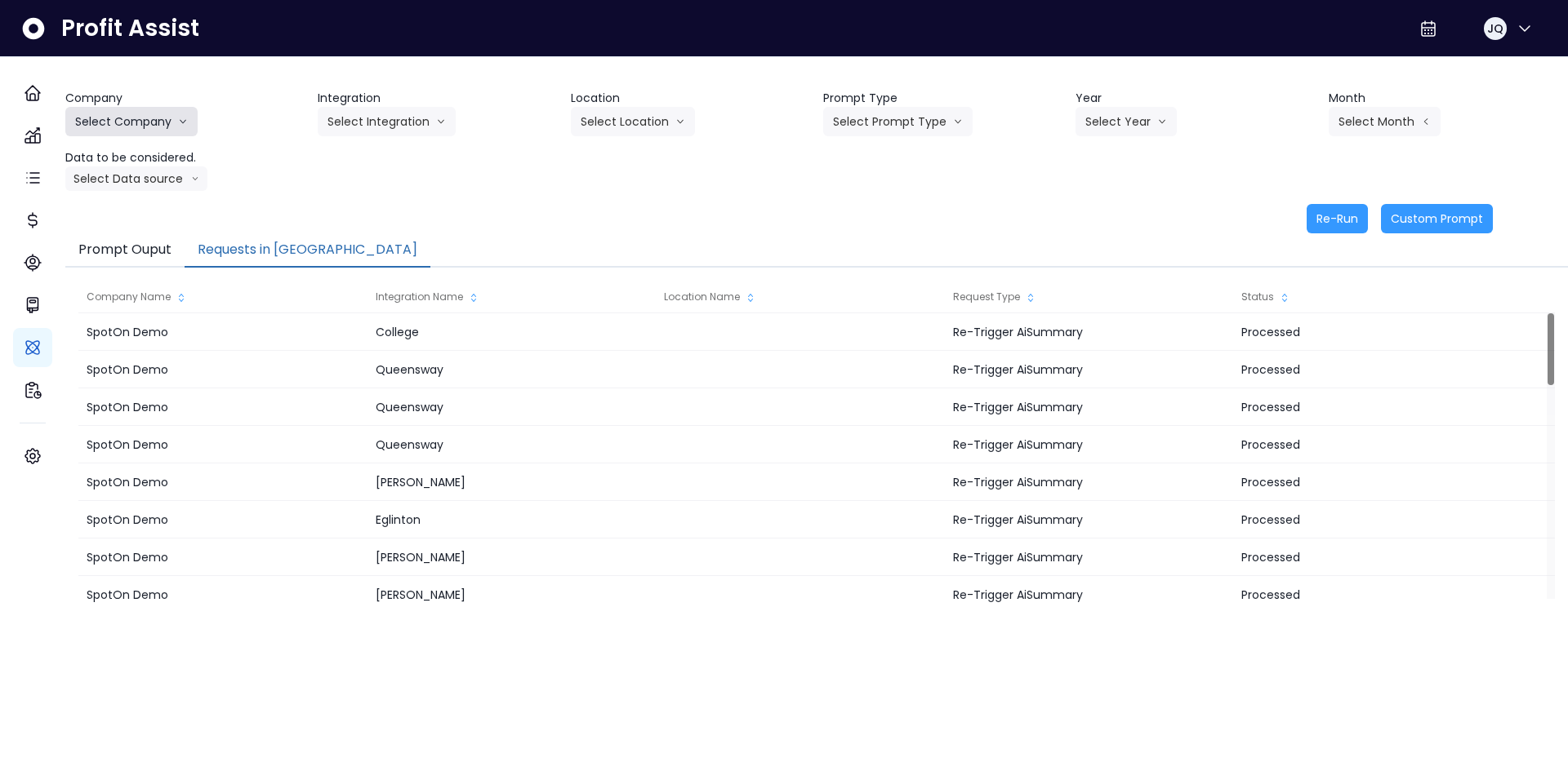
click at [149, 111] on button "Select Company" at bounding box center [131, 122] width 132 height 29
click at [160, 165] on li "[PERSON_NAME] Test" at bounding box center [134, 156] width 138 height 29
click at [434, 124] on button "Select Integration" at bounding box center [386, 122] width 138 height 29
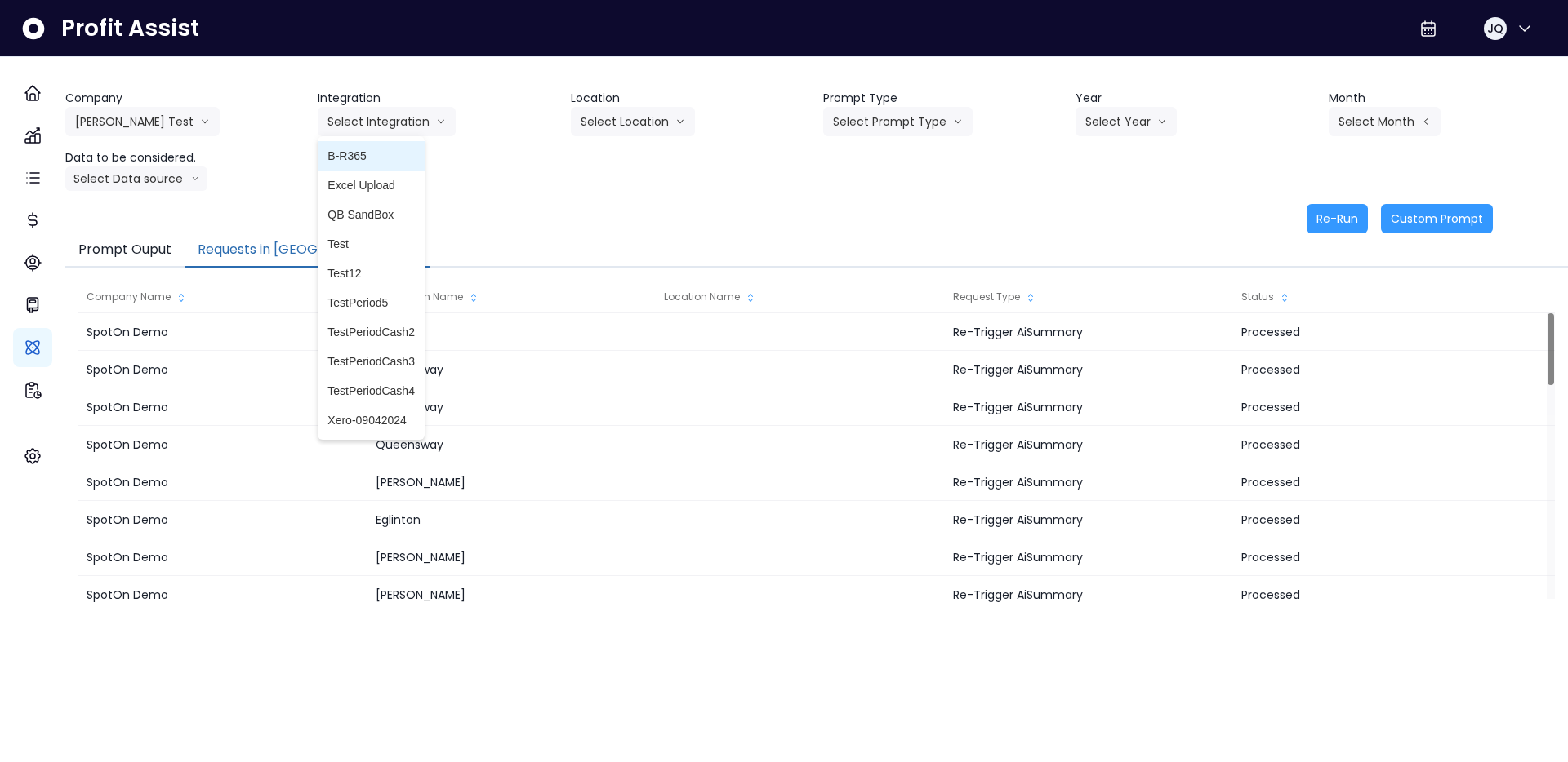
click at [392, 160] on span "B-R365" at bounding box center [371, 156] width 87 height 17
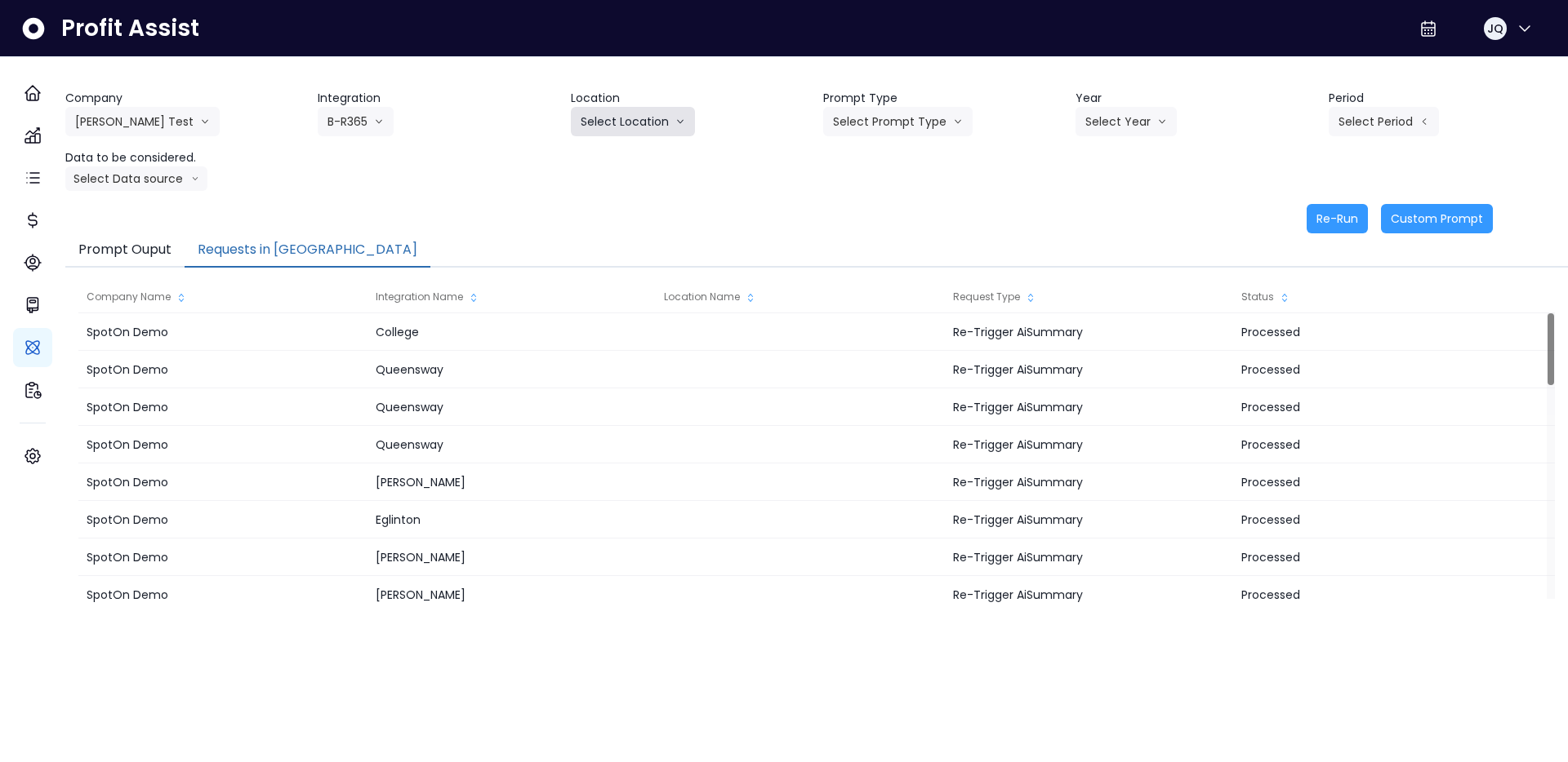
click at [673, 130] on button "Select Location" at bounding box center [632, 122] width 124 height 29
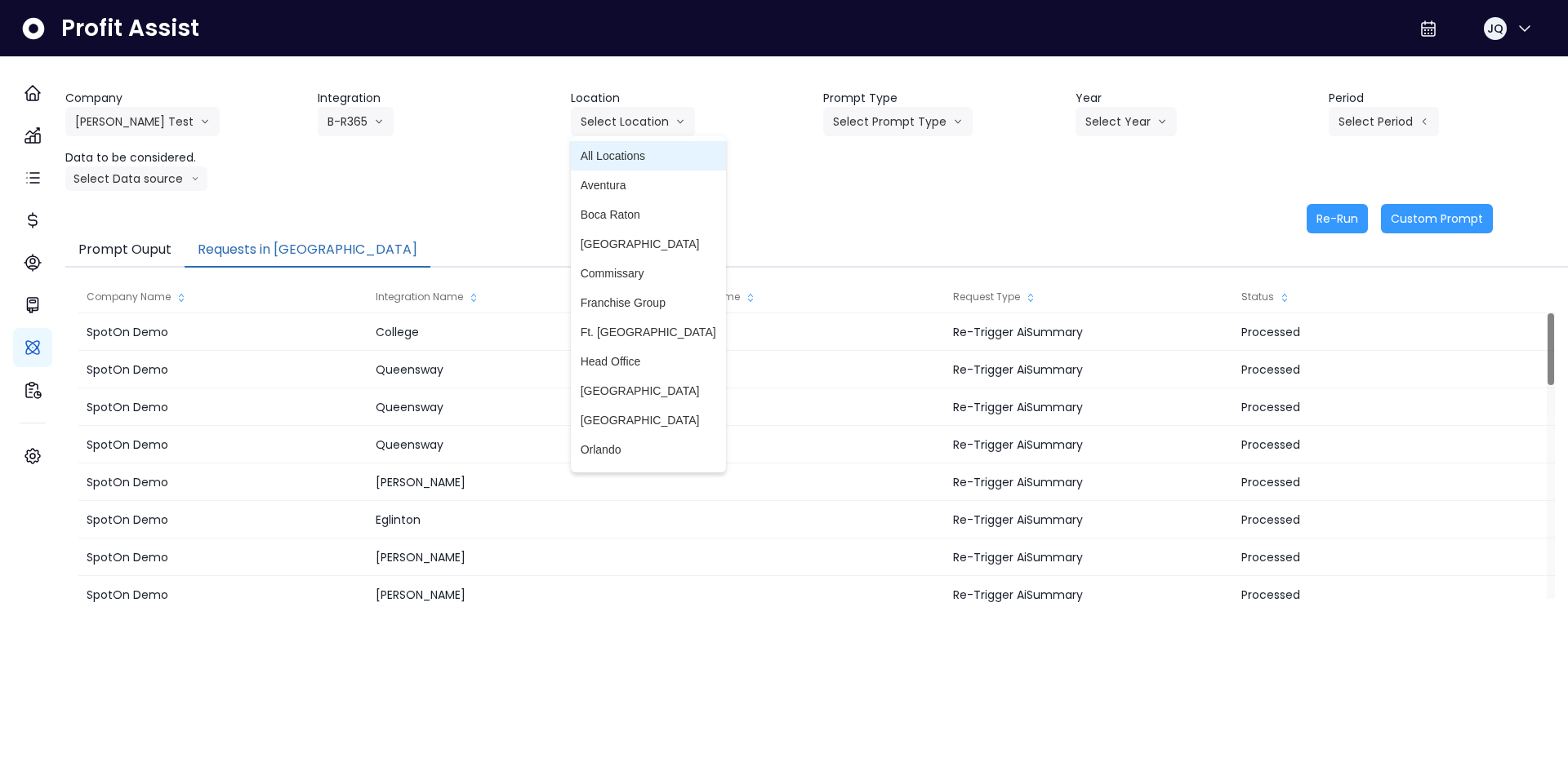
click at [634, 160] on span "All Locations" at bounding box center [649, 156] width 136 height 17
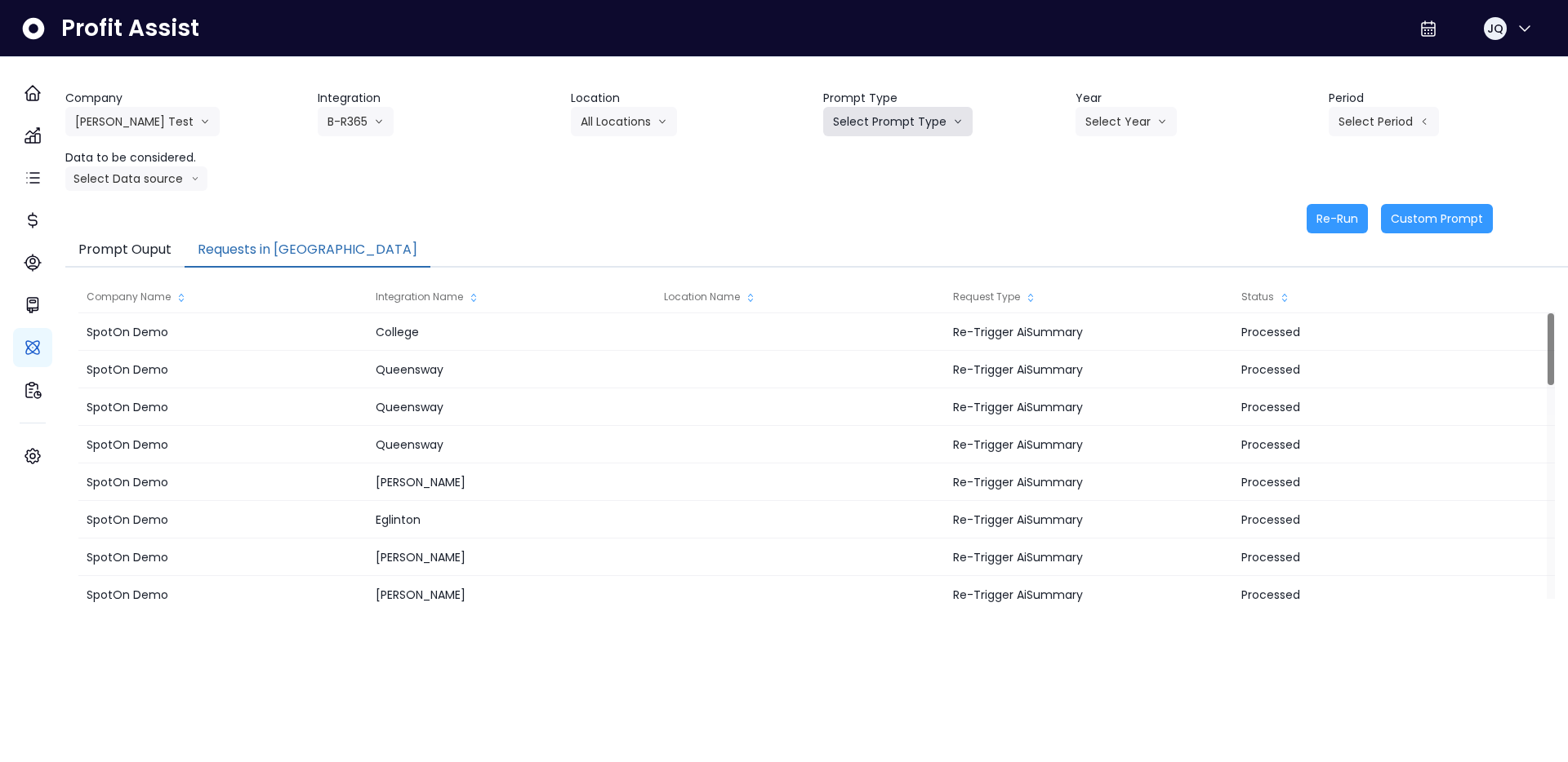
click at [920, 127] on button "Select Prompt Type" at bounding box center [897, 122] width 150 height 29
click at [921, 148] on span "Monthly Summary" at bounding box center [879, 156] width 93 height 17
click at [636, 115] on button "All Locations" at bounding box center [624, 122] width 106 height 29
click at [784, 144] on div "Company Hardik Test Hardik Test koras Bakery SpotOn Demo TestLOCATION Integrati…" at bounding box center [817, 140] width 1503 height 101
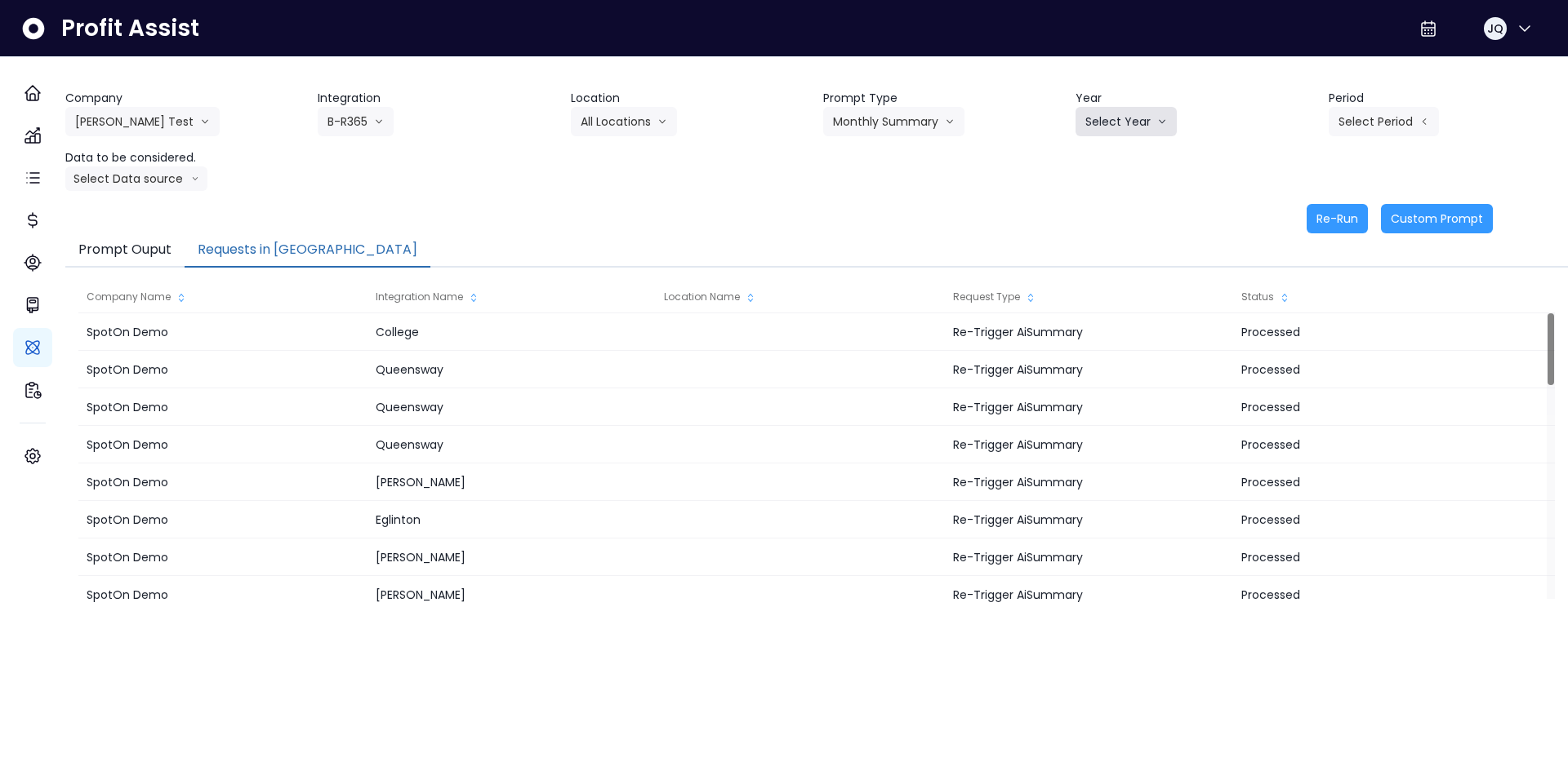
click at [1135, 115] on button "Select Year" at bounding box center [1126, 122] width 101 height 29
click at [1094, 215] on span "2025" at bounding box center [1098, 215] width 26 height 17
click at [1378, 123] on button "Select Period" at bounding box center [1384, 122] width 110 height 29
click at [1302, 298] on span "P7" at bounding box center [1308, 303] width 20 height 17
click at [176, 181] on button "Select Data source" at bounding box center [136, 179] width 142 height 25
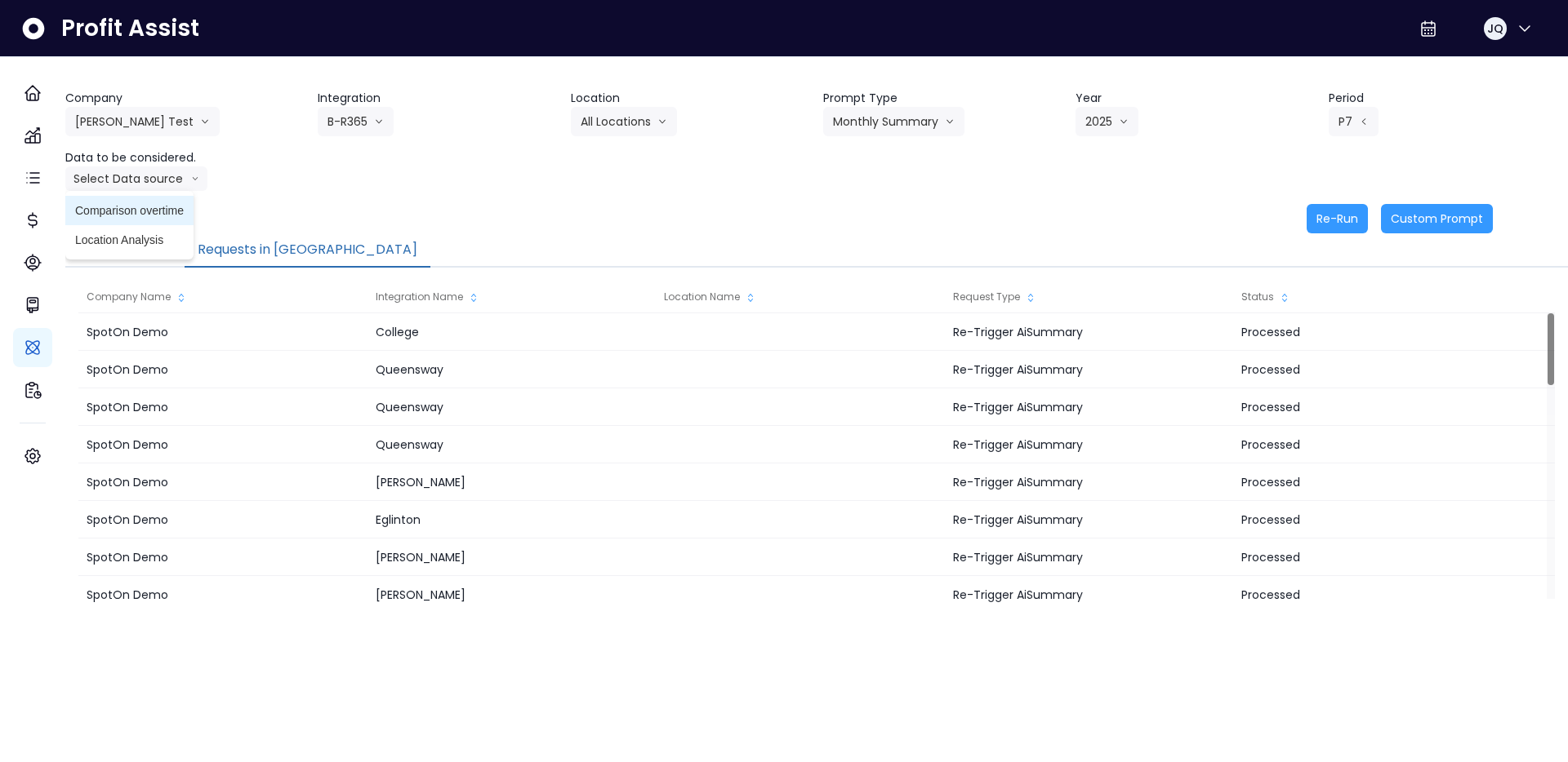
click at [170, 217] on span "Comparison overtime" at bounding box center [129, 211] width 108 height 17
click at [184, 184] on button "Comparison overtime" at bounding box center [144, 179] width 159 height 25
click at [183, 235] on span "Location Analysis" at bounding box center [129, 240] width 108 height 17
click at [398, 218] on div "Re-Run Custom Prompt" at bounding box center [779, 219] width 1428 height 29
click at [1319, 217] on button "Re-Run" at bounding box center [1337, 219] width 61 height 29
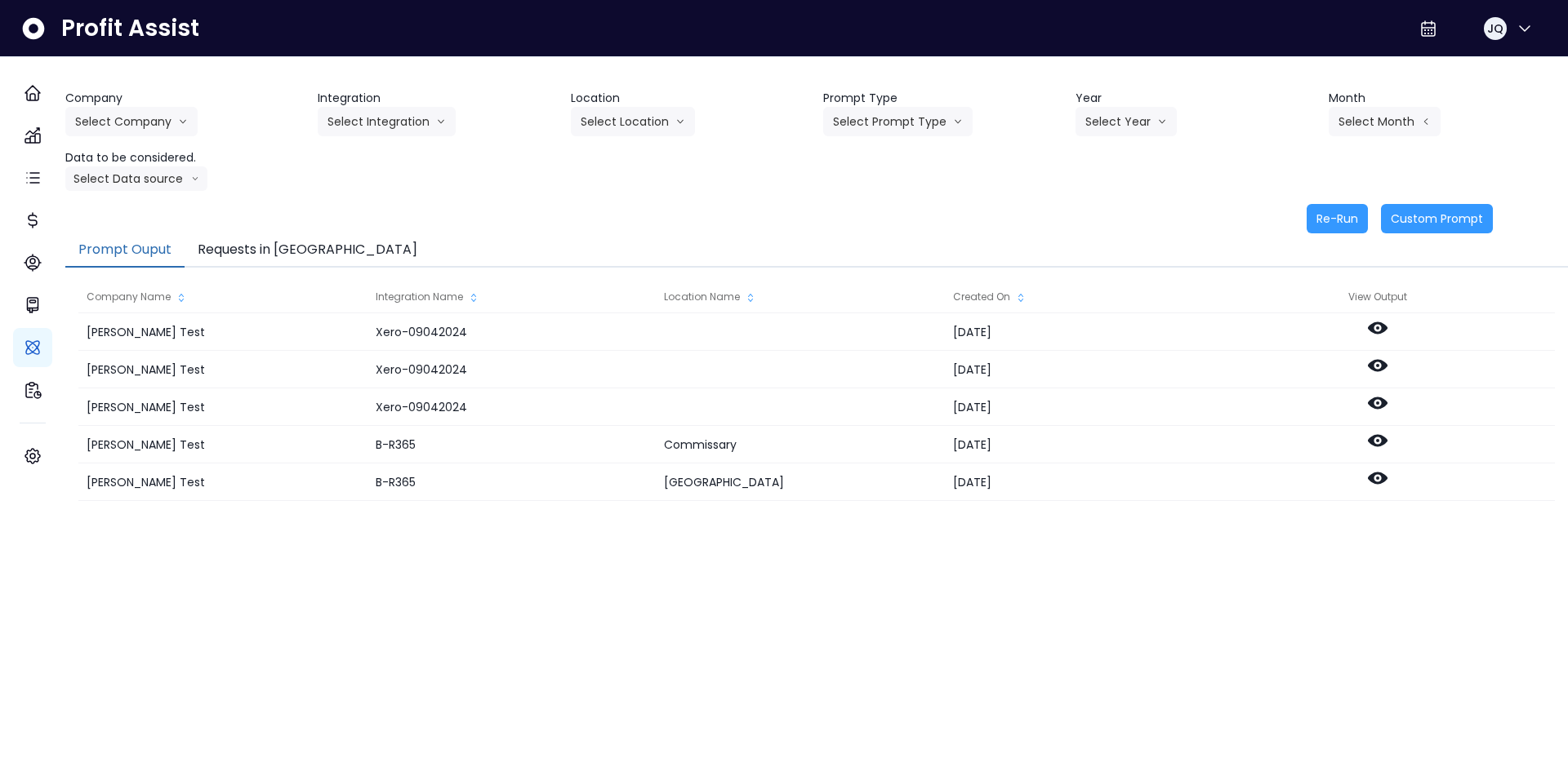
click at [297, 250] on button "Requests in [GEOGRAPHIC_DATA]" at bounding box center [307, 250] width 246 height 34
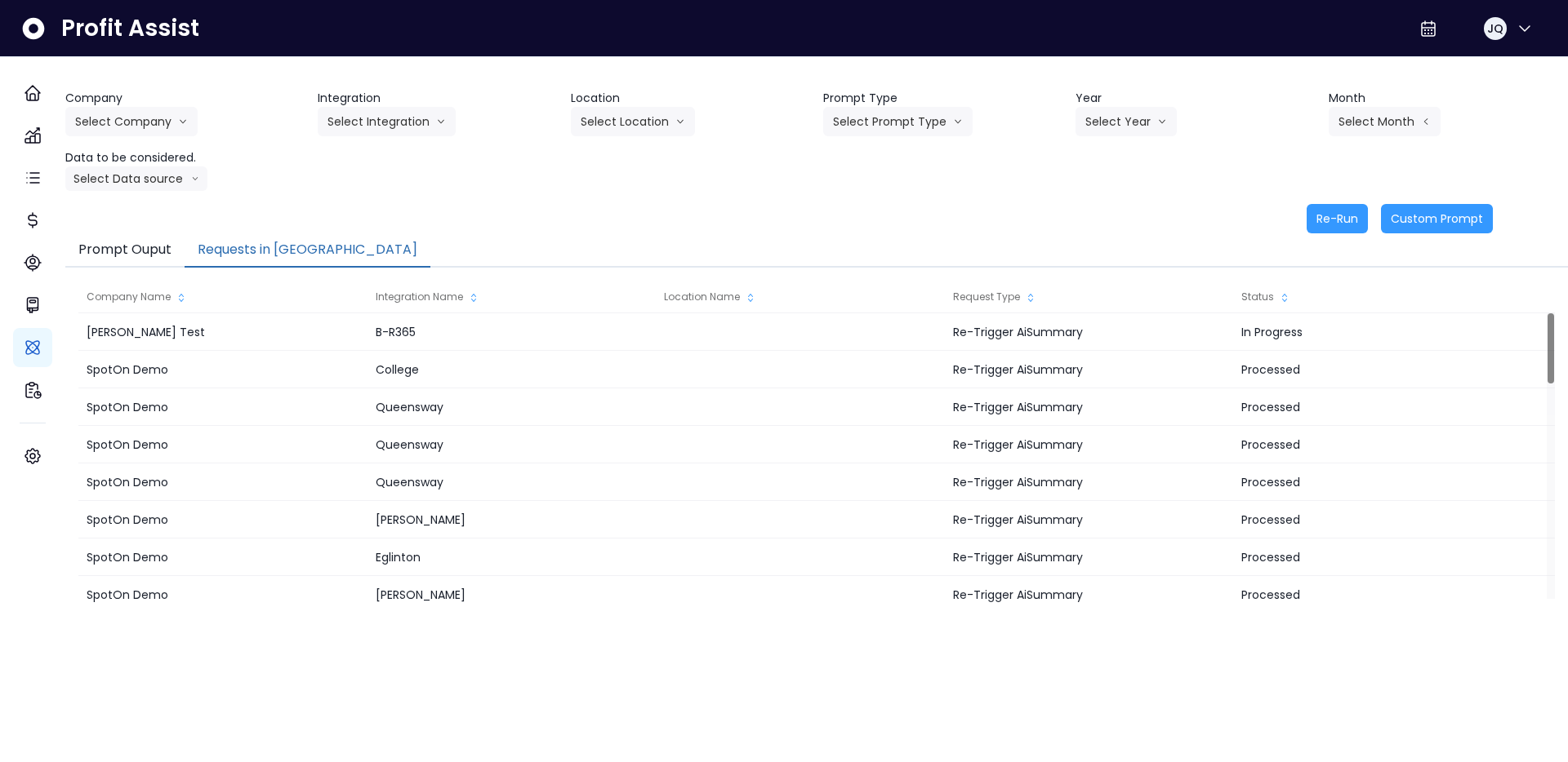
click at [351, 188] on div "Company Select Company [PERSON_NAME] Test [PERSON_NAME] Bakery SpotOn Demo Test…" at bounding box center [817, 140] width 1503 height 101
click at [156, 243] on button "Prompt Ouput" at bounding box center [125, 250] width 119 height 34
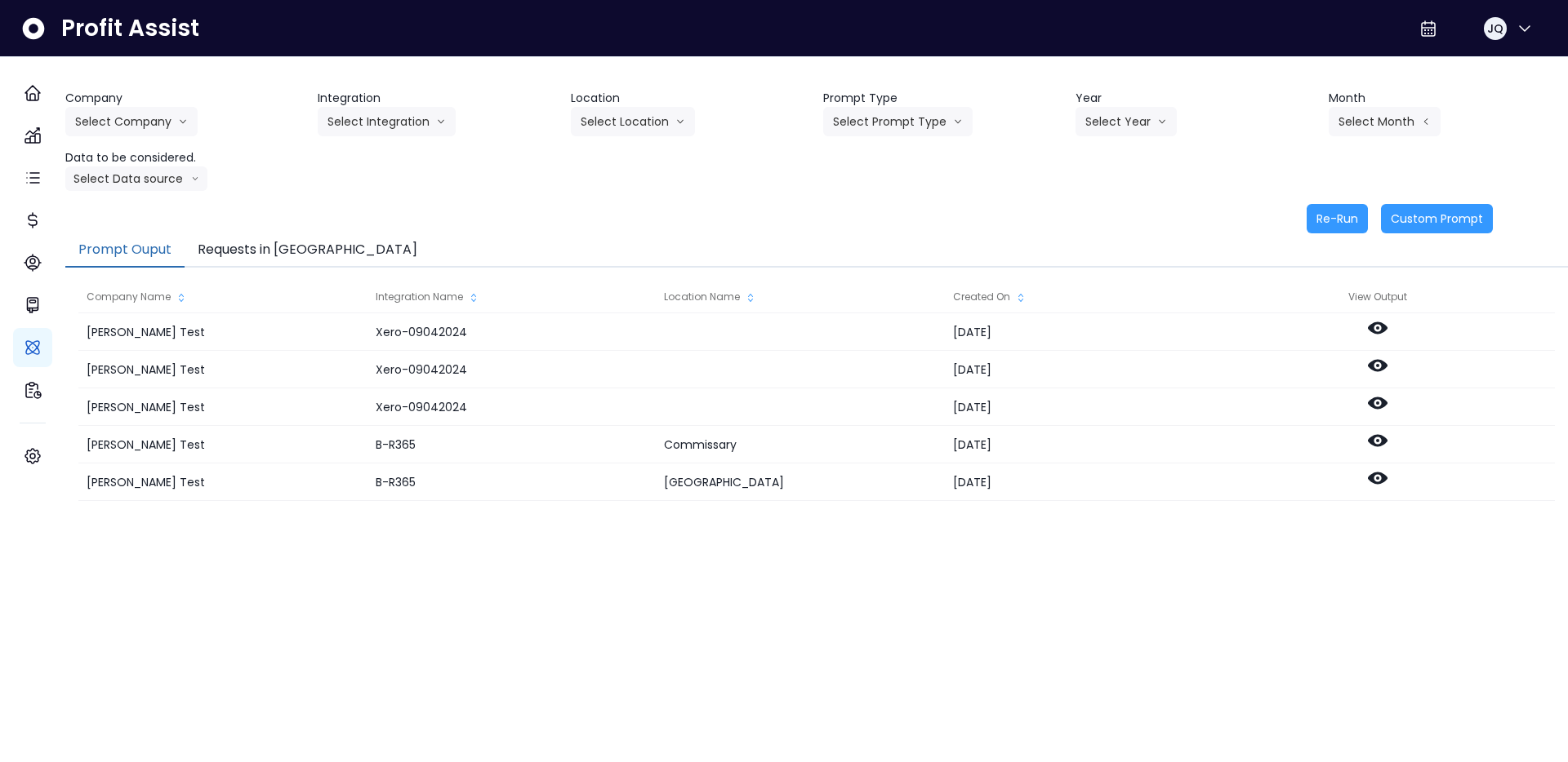
click at [156, 243] on button "Prompt Ouput" at bounding box center [125, 250] width 119 height 34
